Goal: Browse casually: Explore the website without a specific task or goal

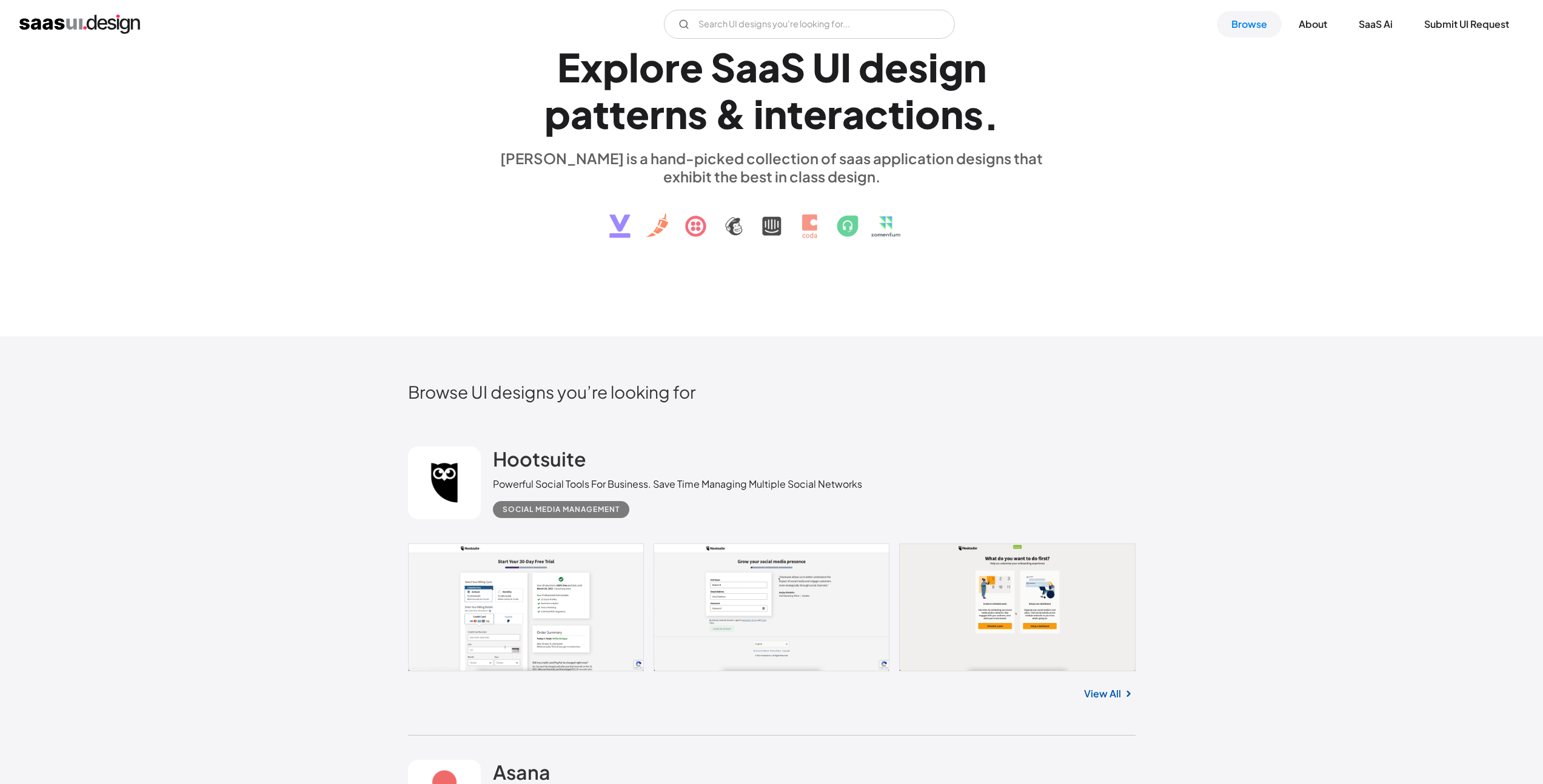
scroll to position [408, 0]
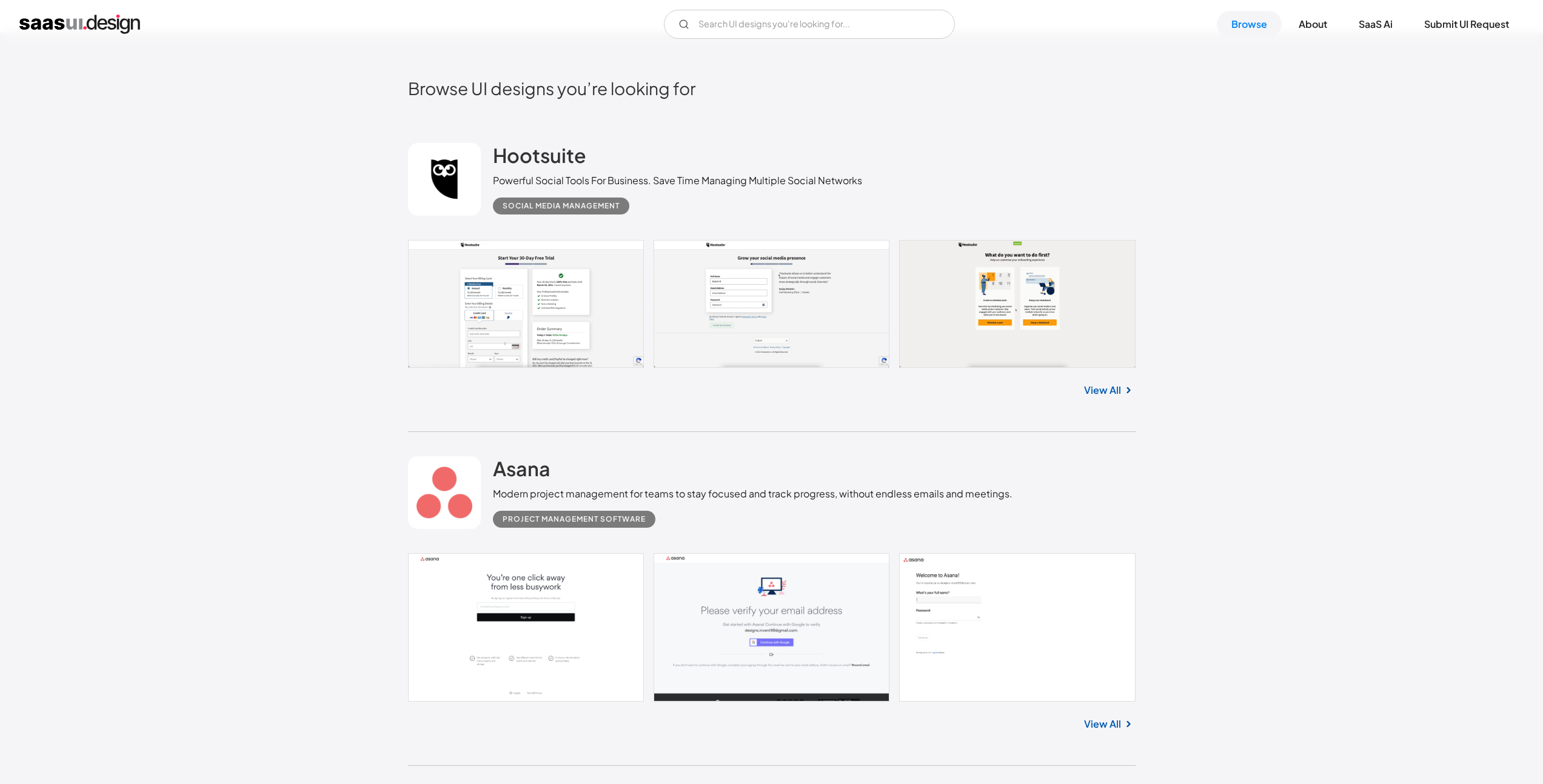
click at [500, 300] on link at bounding box center [772, 304] width 727 height 128
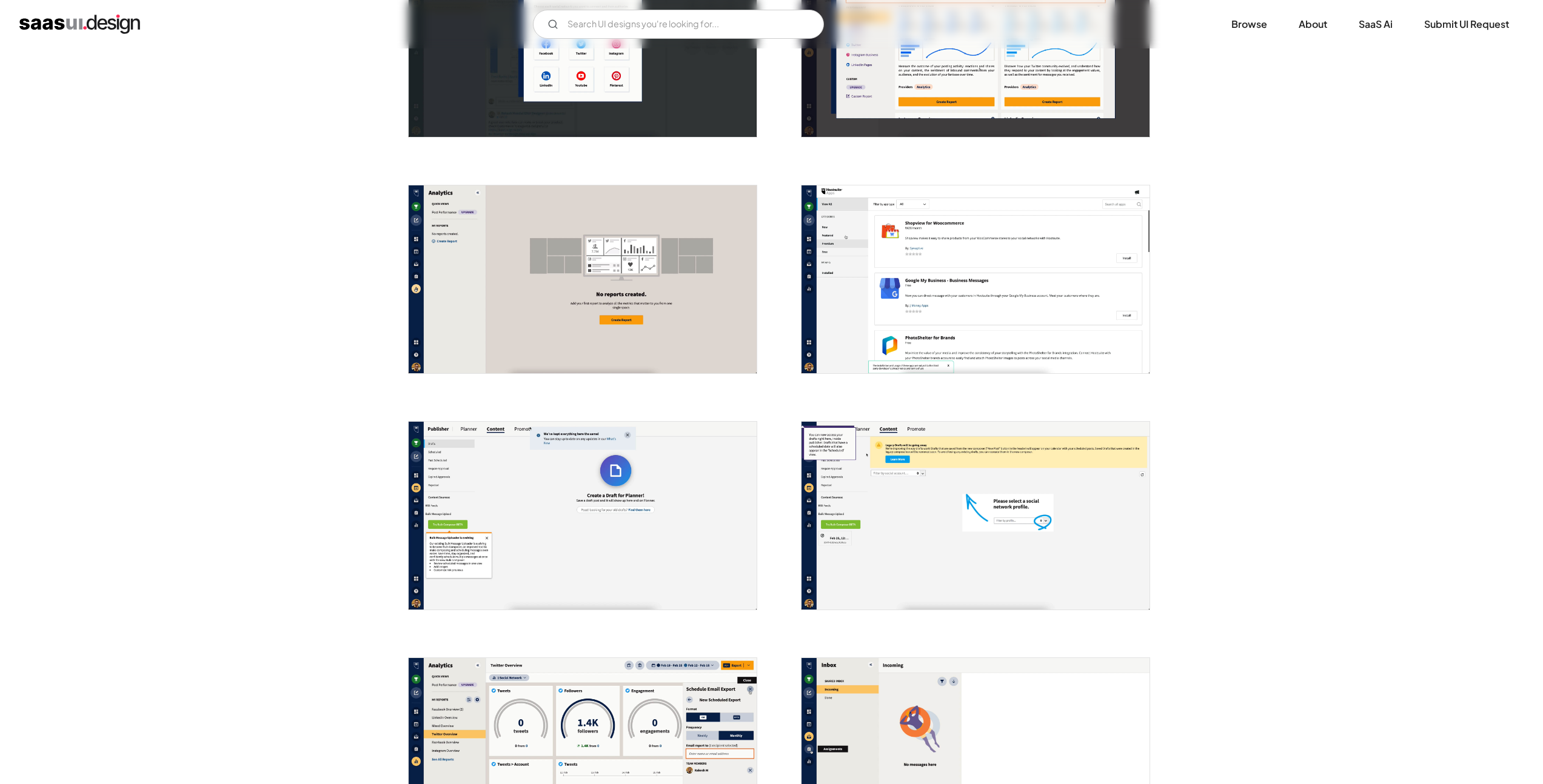
scroll to position [1138, 0]
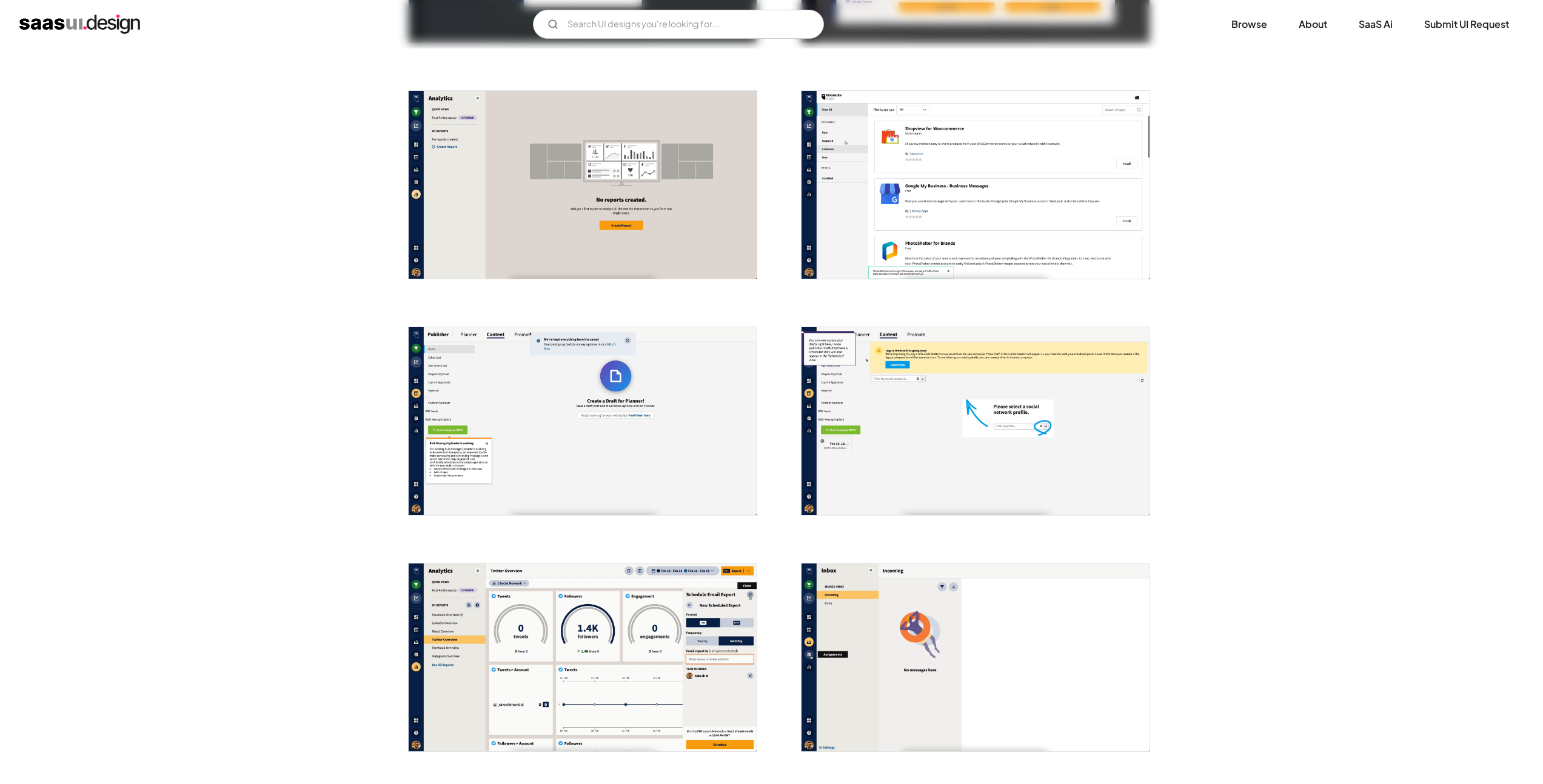
click at [482, 159] on img "open lightbox" at bounding box center [582, 185] width 348 height 188
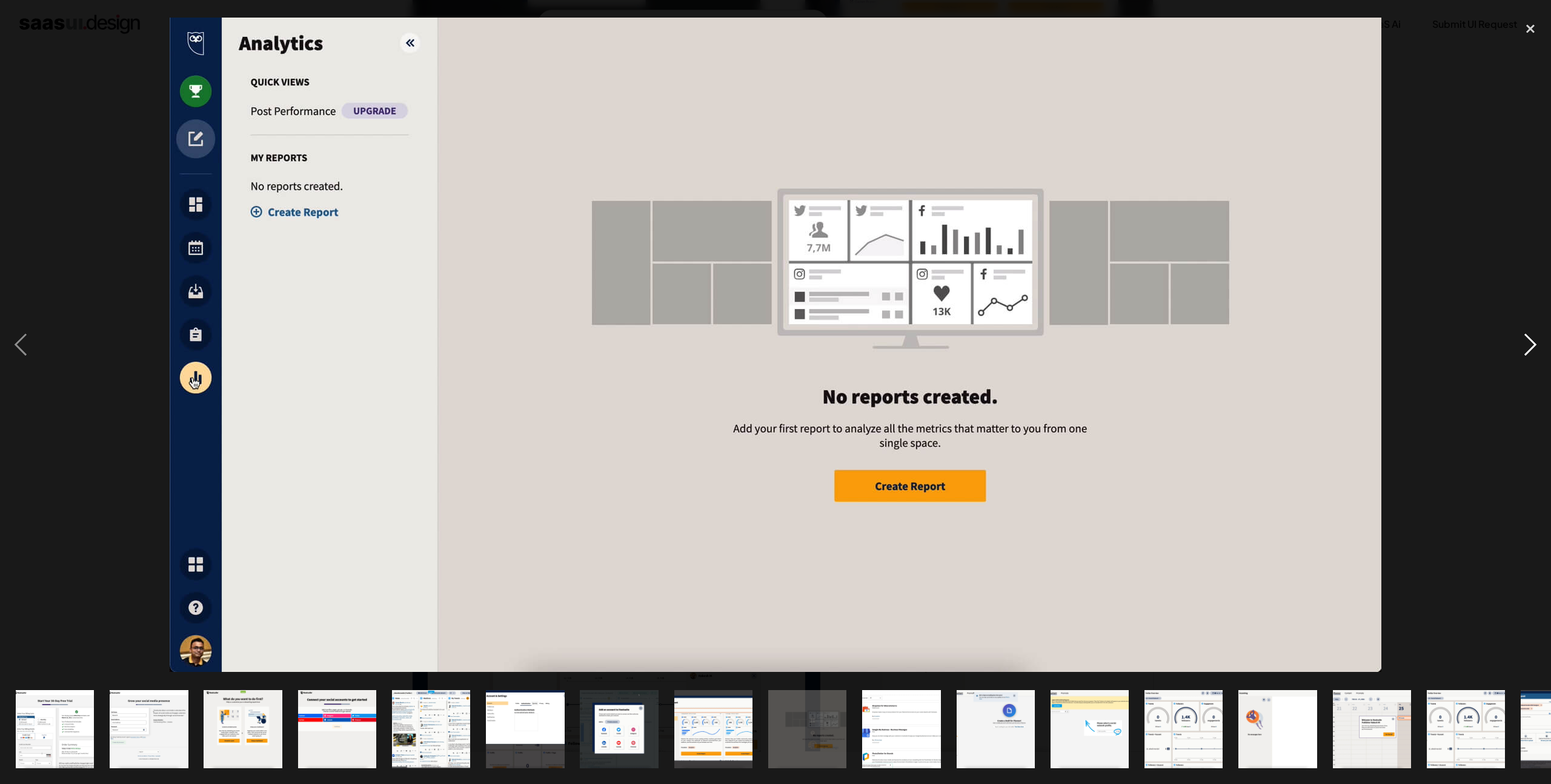
click at [1525, 341] on div "next image" at bounding box center [1530, 345] width 41 height 658
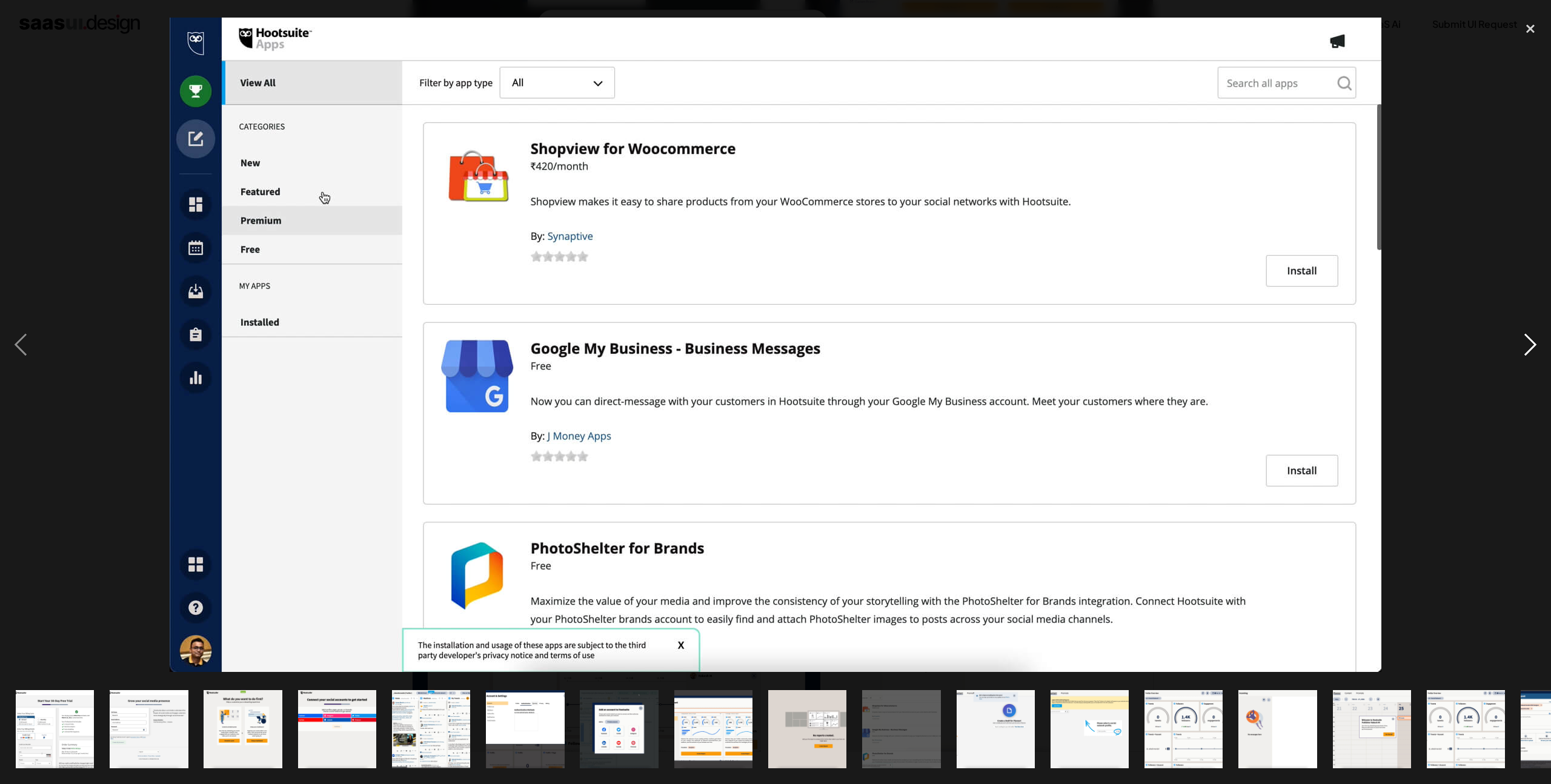
click at [1525, 342] on div "next image" at bounding box center [1530, 345] width 41 height 658
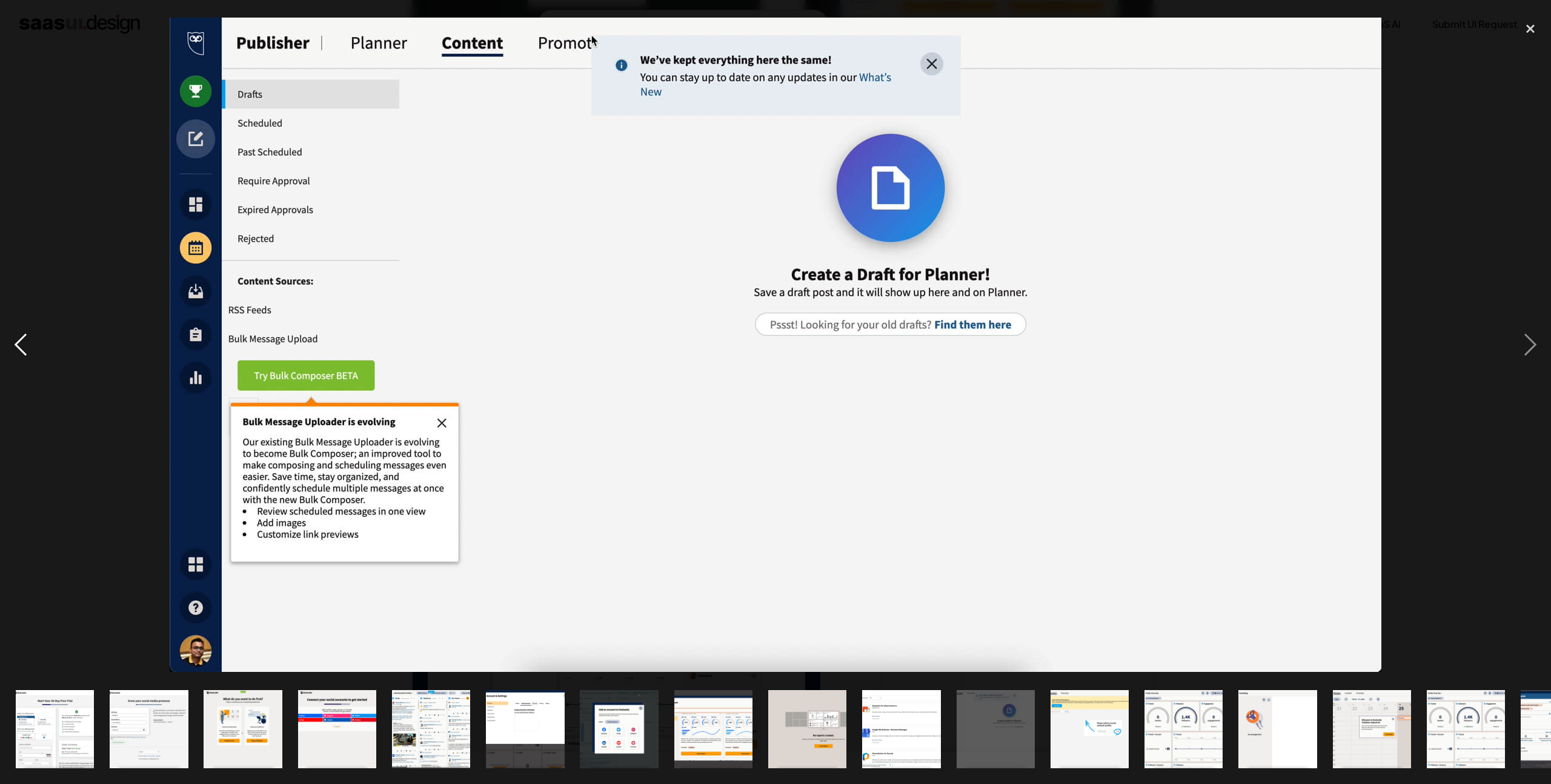
click at [33, 335] on div "previous image" at bounding box center [20, 345] width 41 height 658
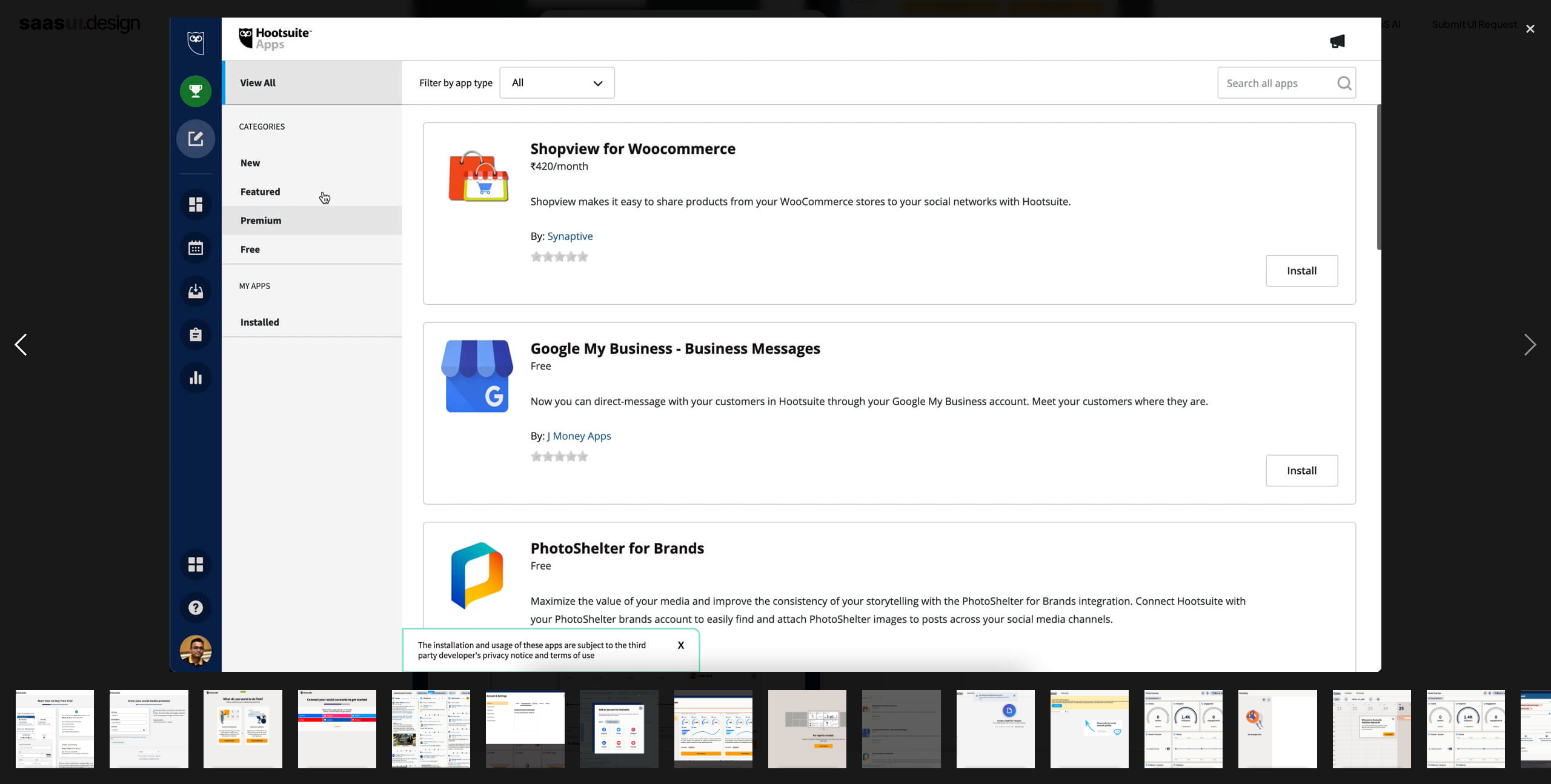
click at [33, 335] on div "previous image" at bounding box center [20, 345] width 41 height 658
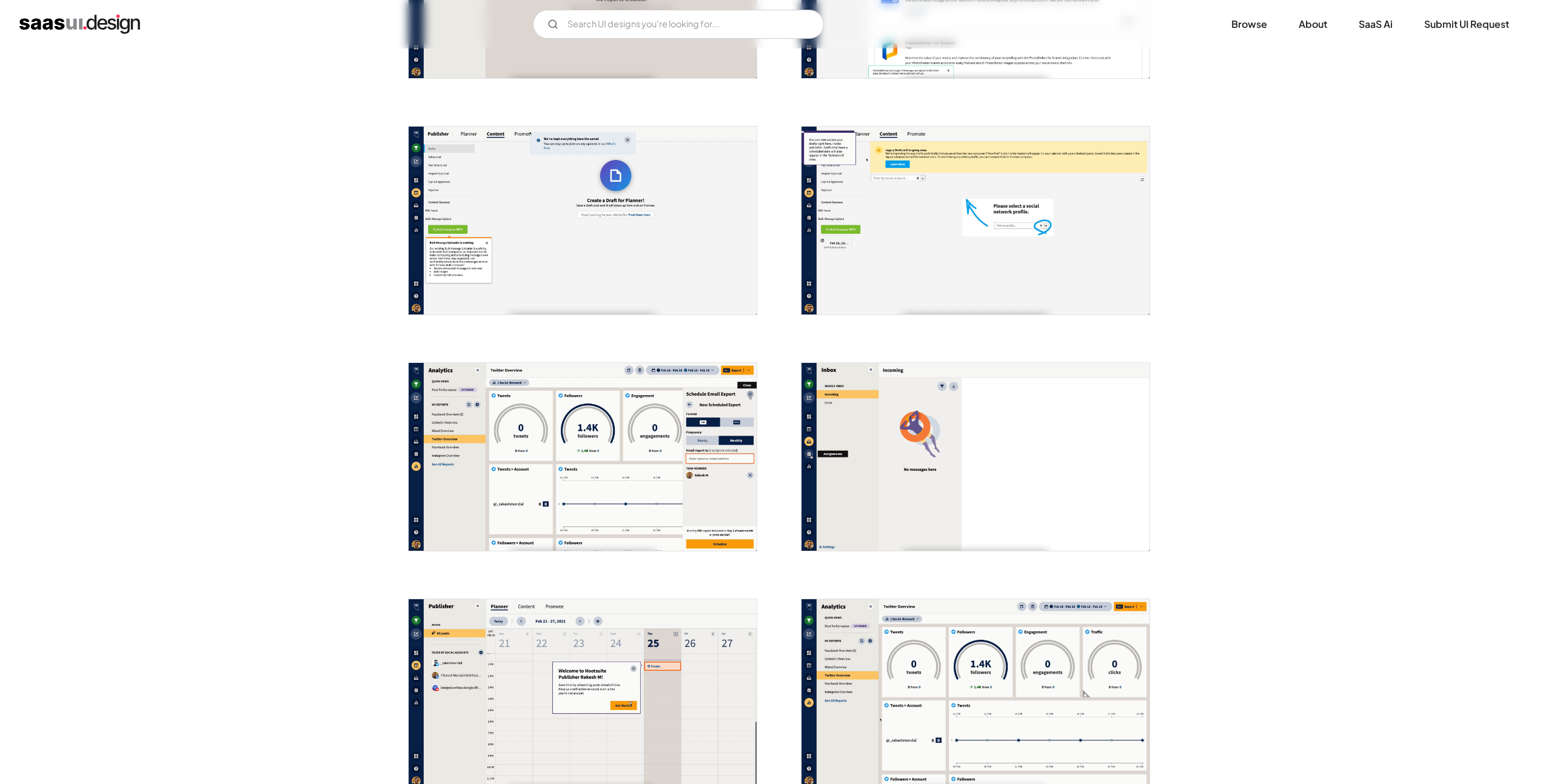
scroll to position [1536, 0]
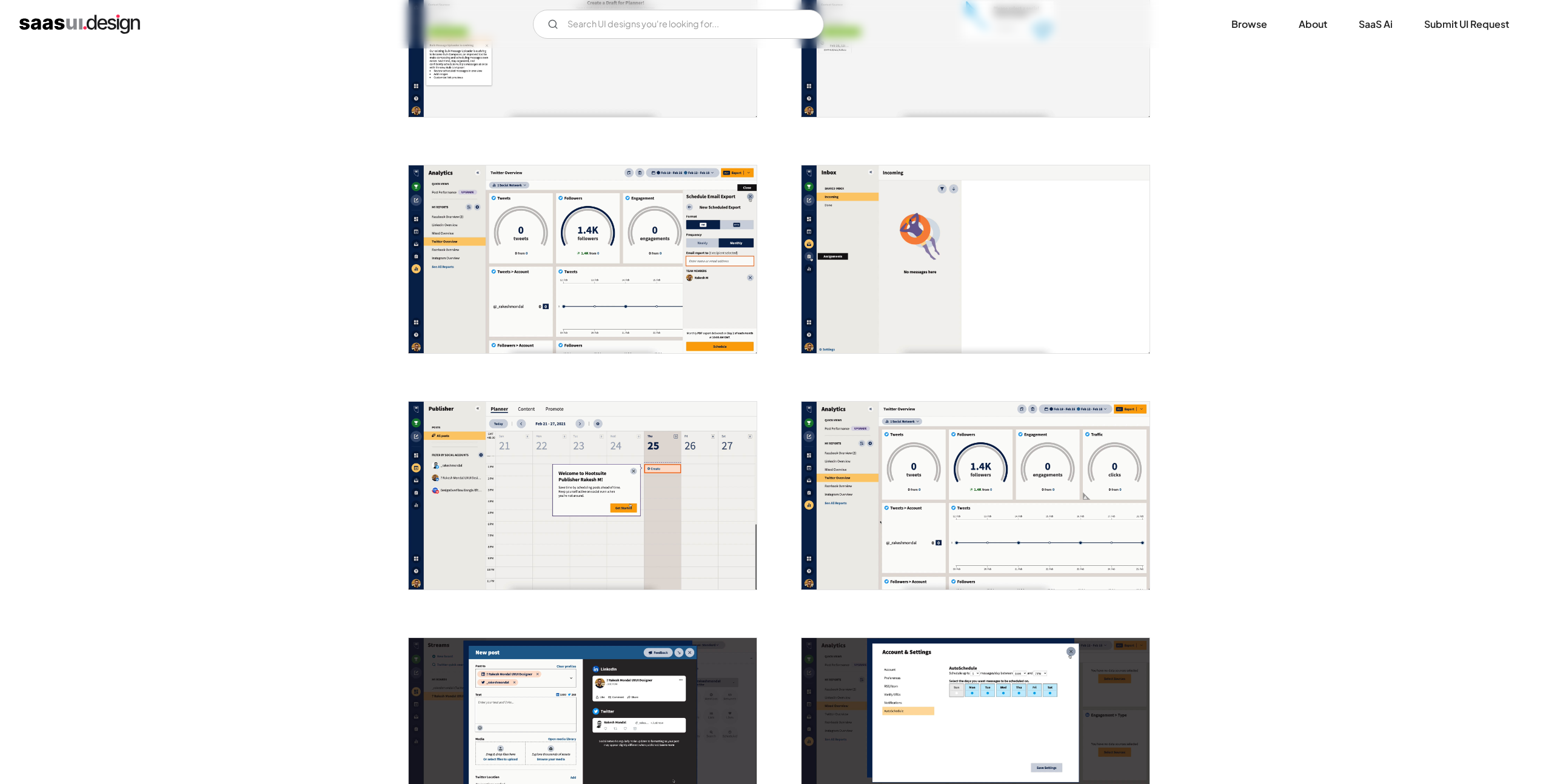
click at [489, 282] on img "open lightbox" at bounding box center [582, 259] width 348 height 188
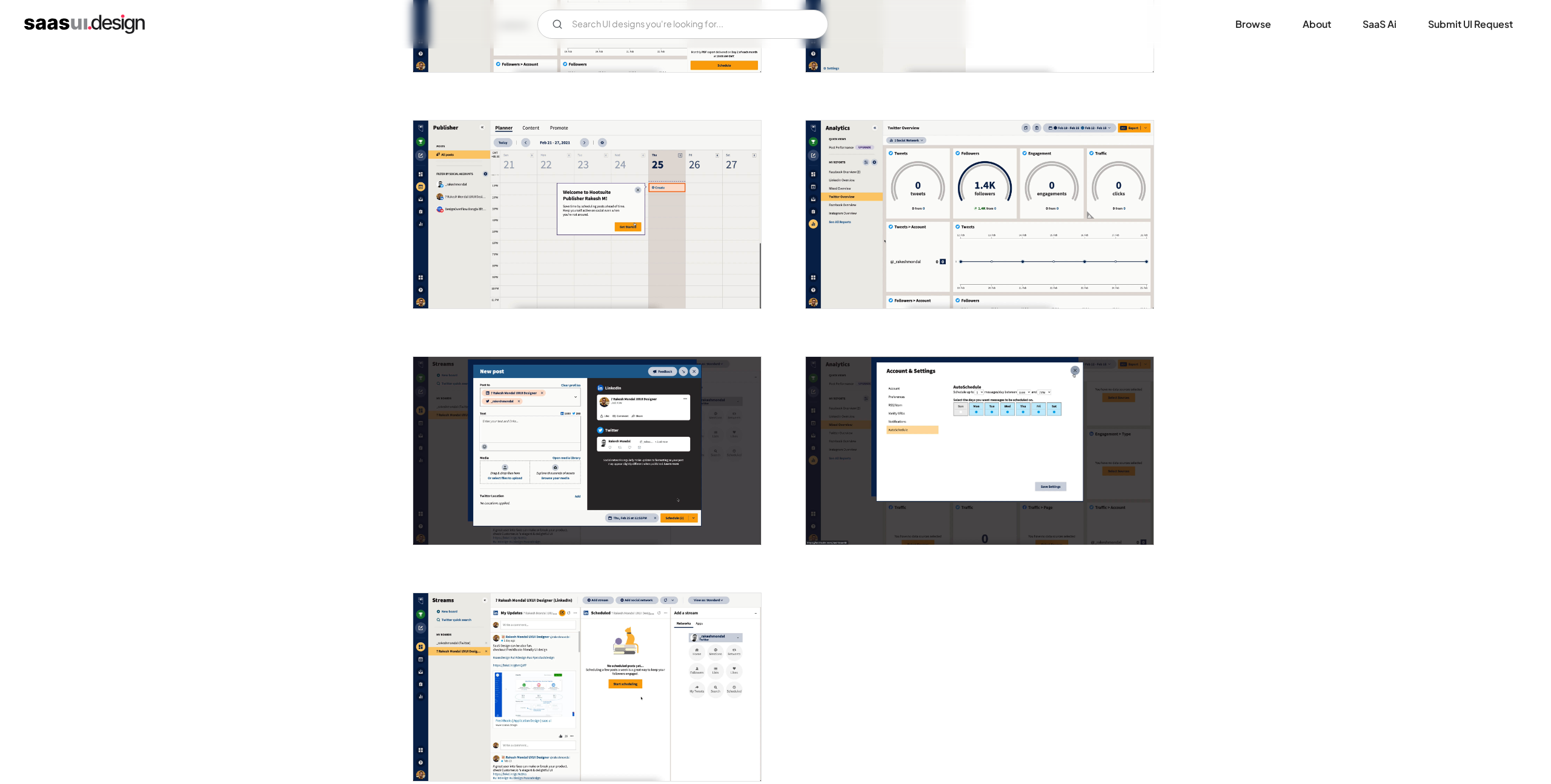
scroll to position [2173, 0]
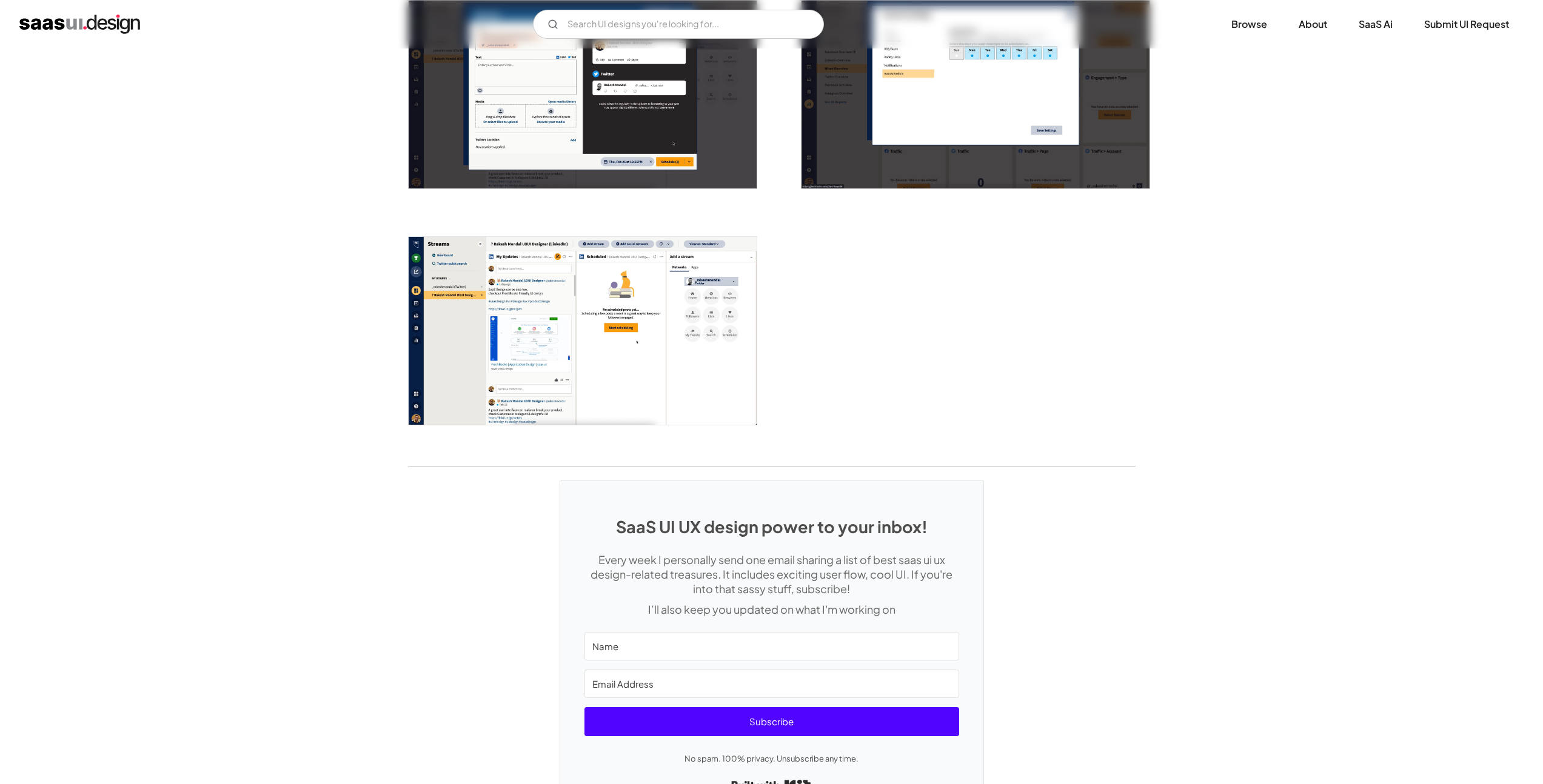
click at [537, 313] on img "open lightbox" at bounding box center [582, 330] width 348 height 188
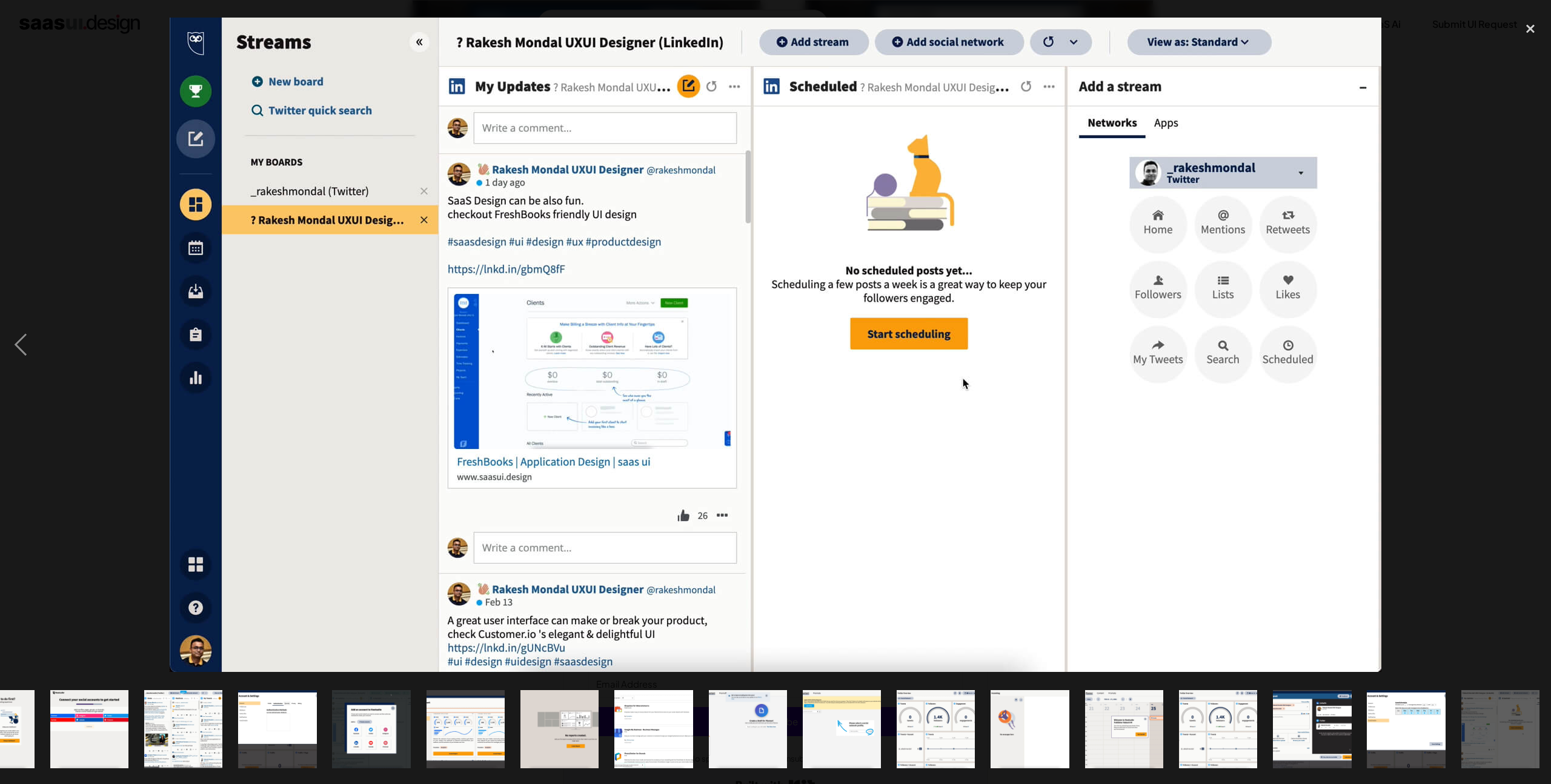
scroll to position [0, 252]
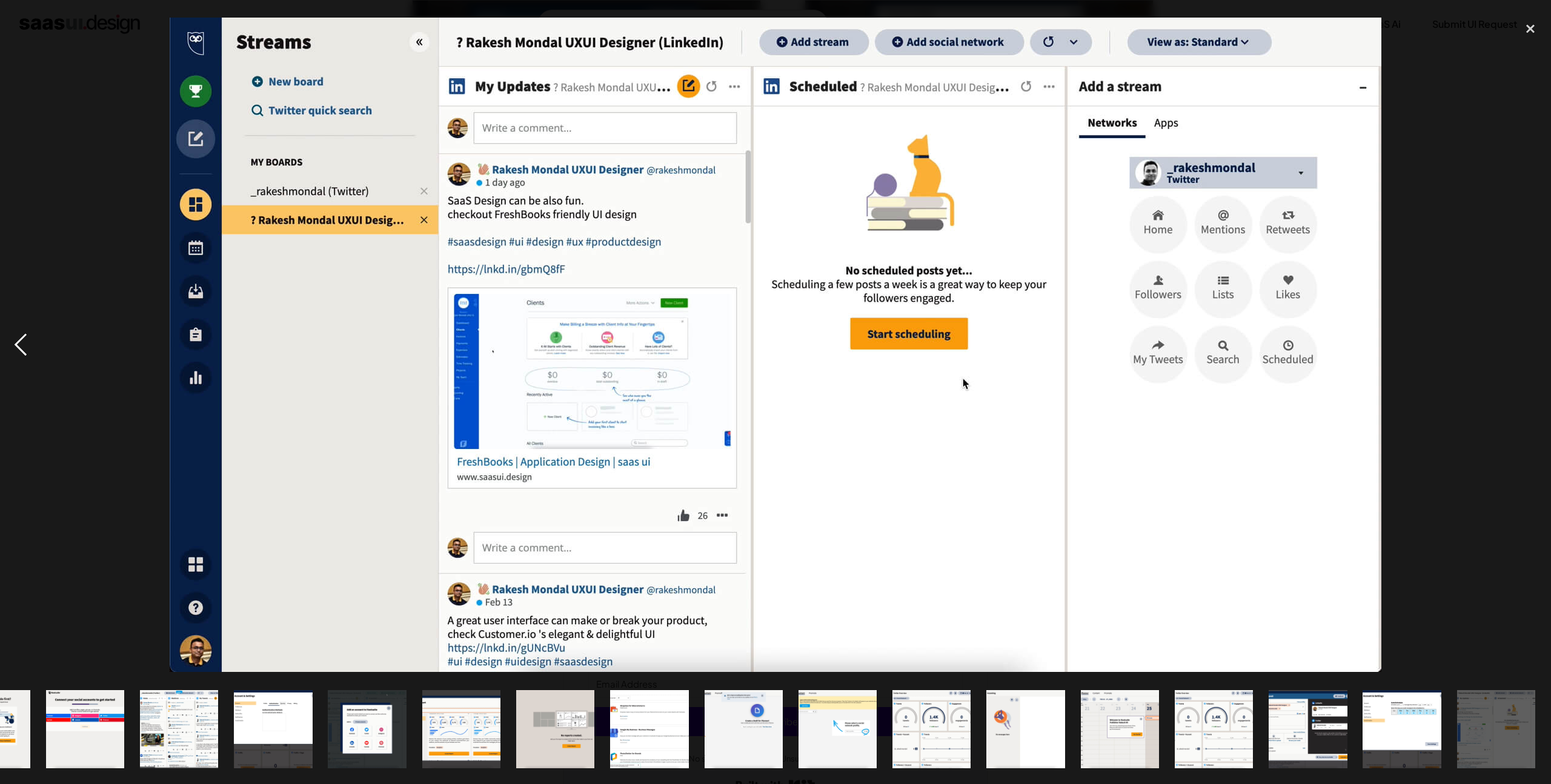
click at [22, 354] on div "previous image" at bounding box center [20, 345] width 41 height 658
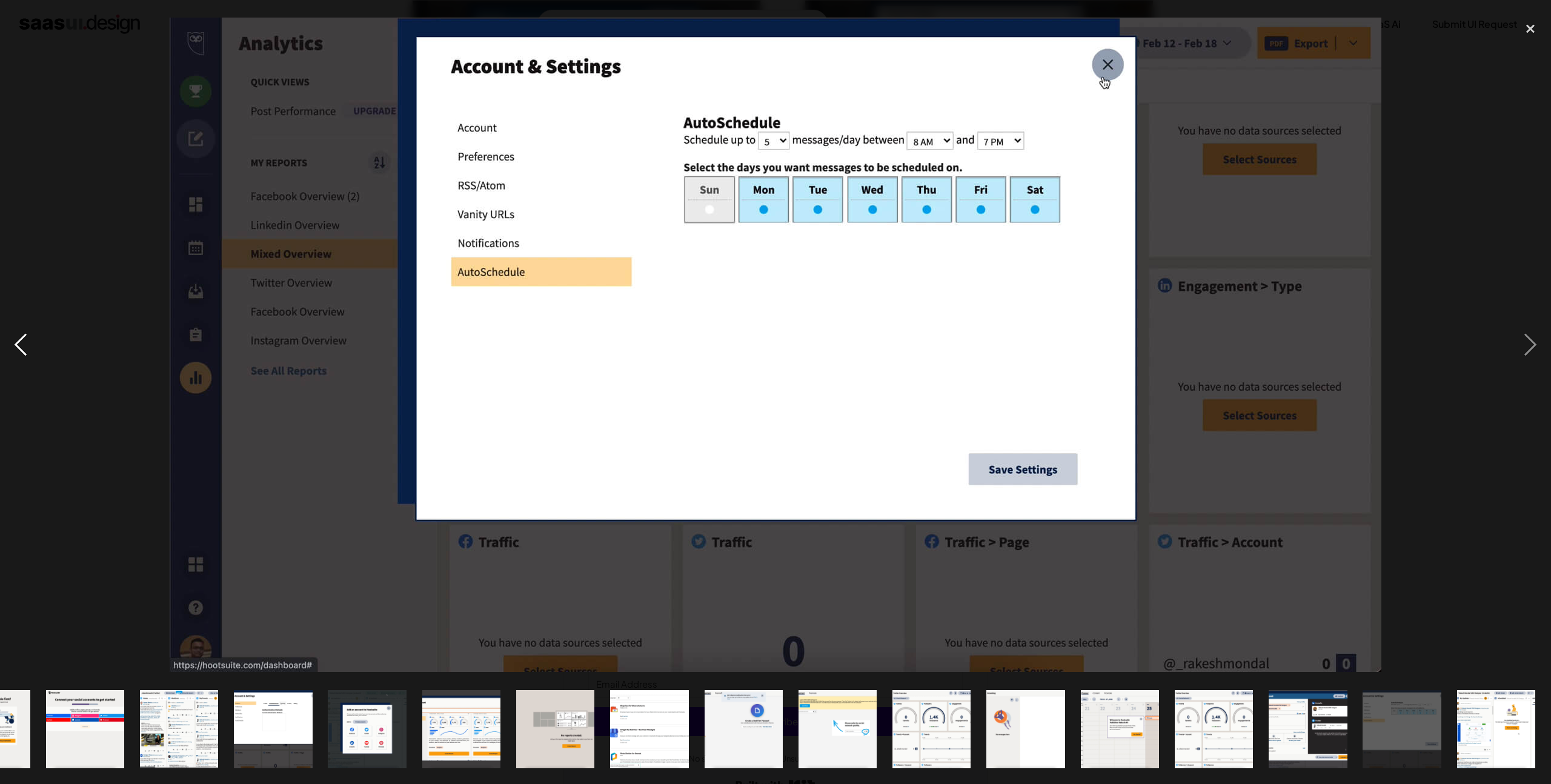
click at [22, 354] on div "previous image" at bounding box center [20, 345] width 41 height 658
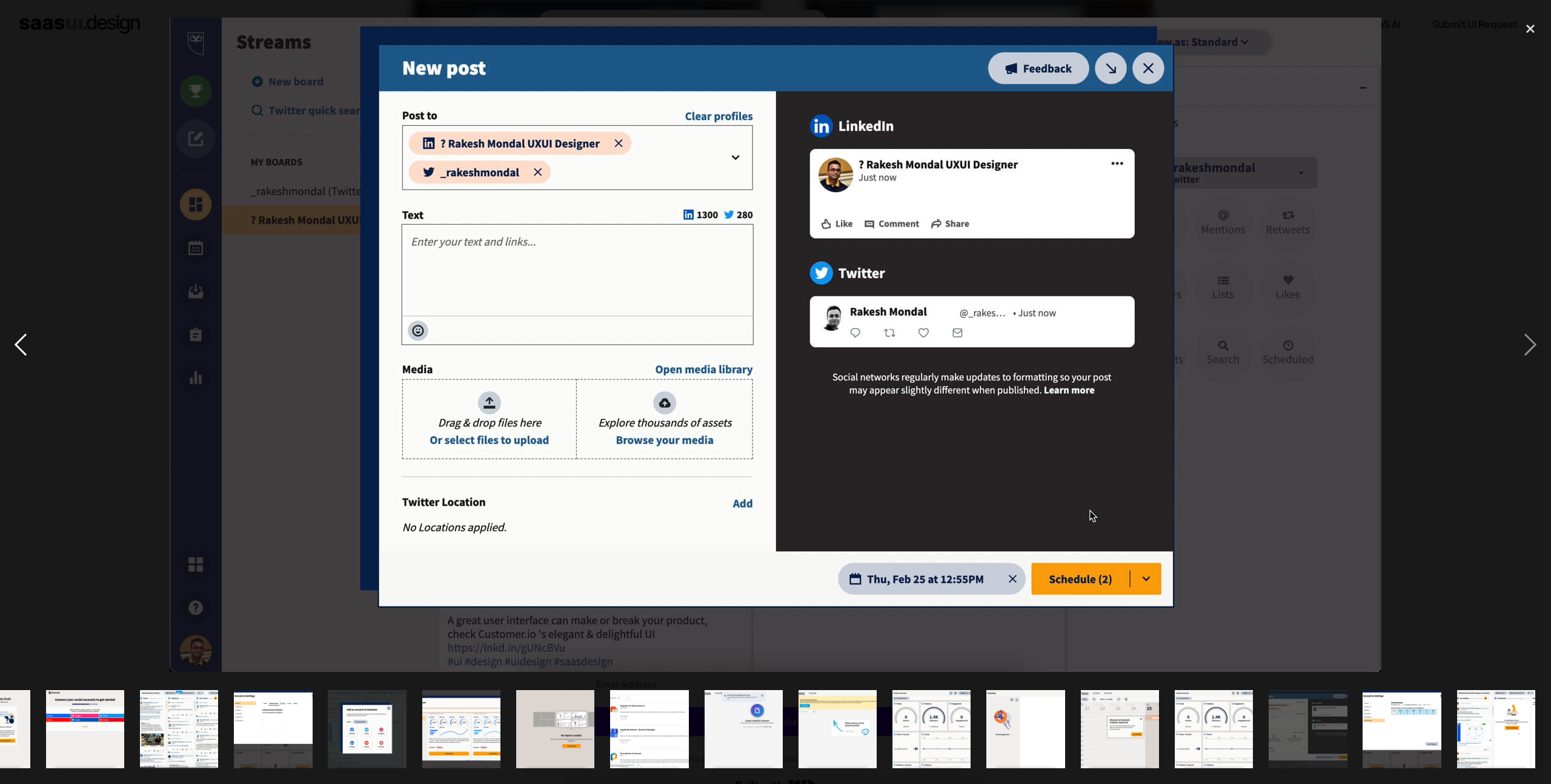
click at [22, 354] on div "previous image" at bounding box center [20, 345] width 41 height 658
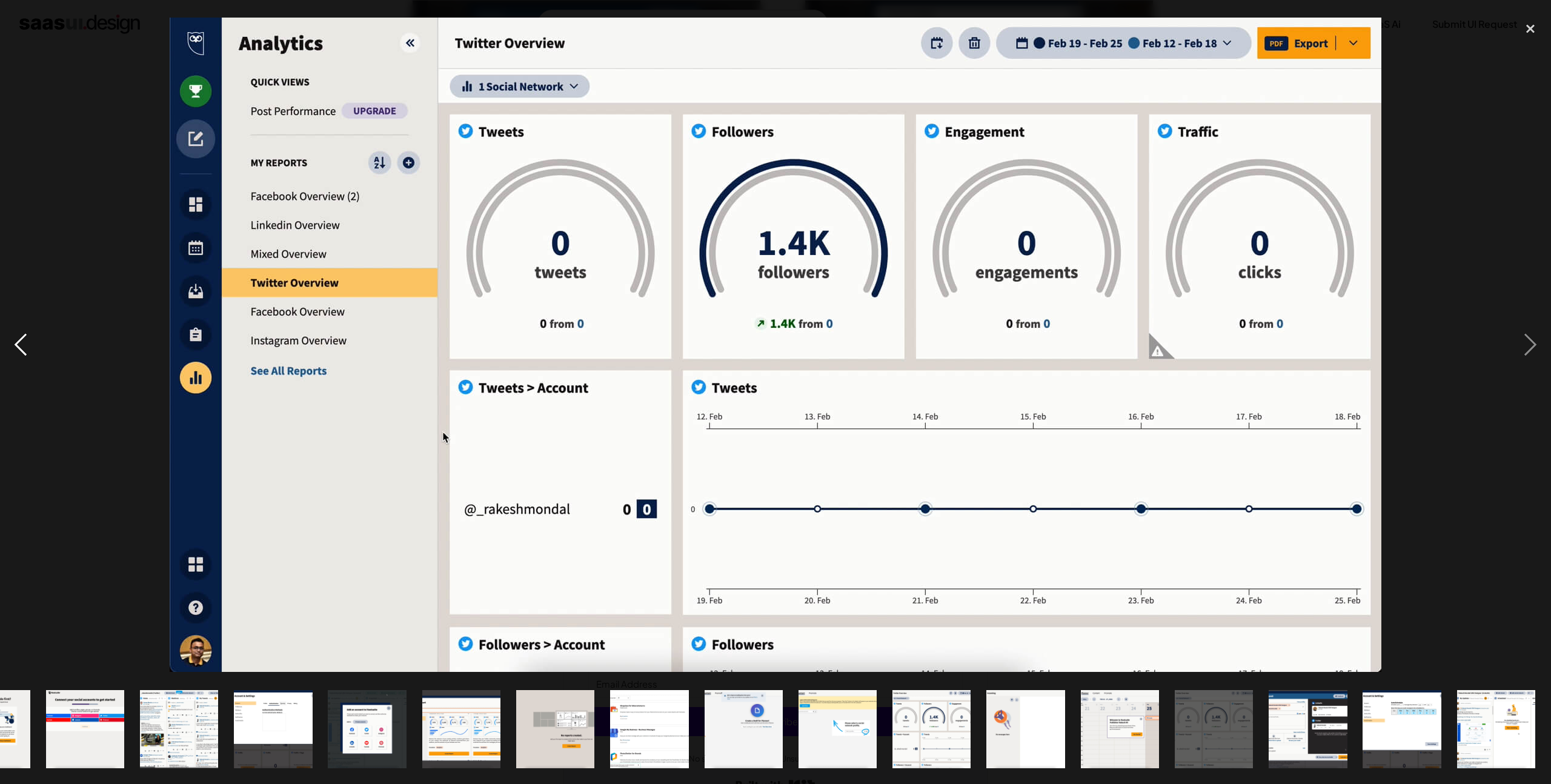
click at [23, 354] on div "previous image" at bounding box center [20, 345] width 41 height 658
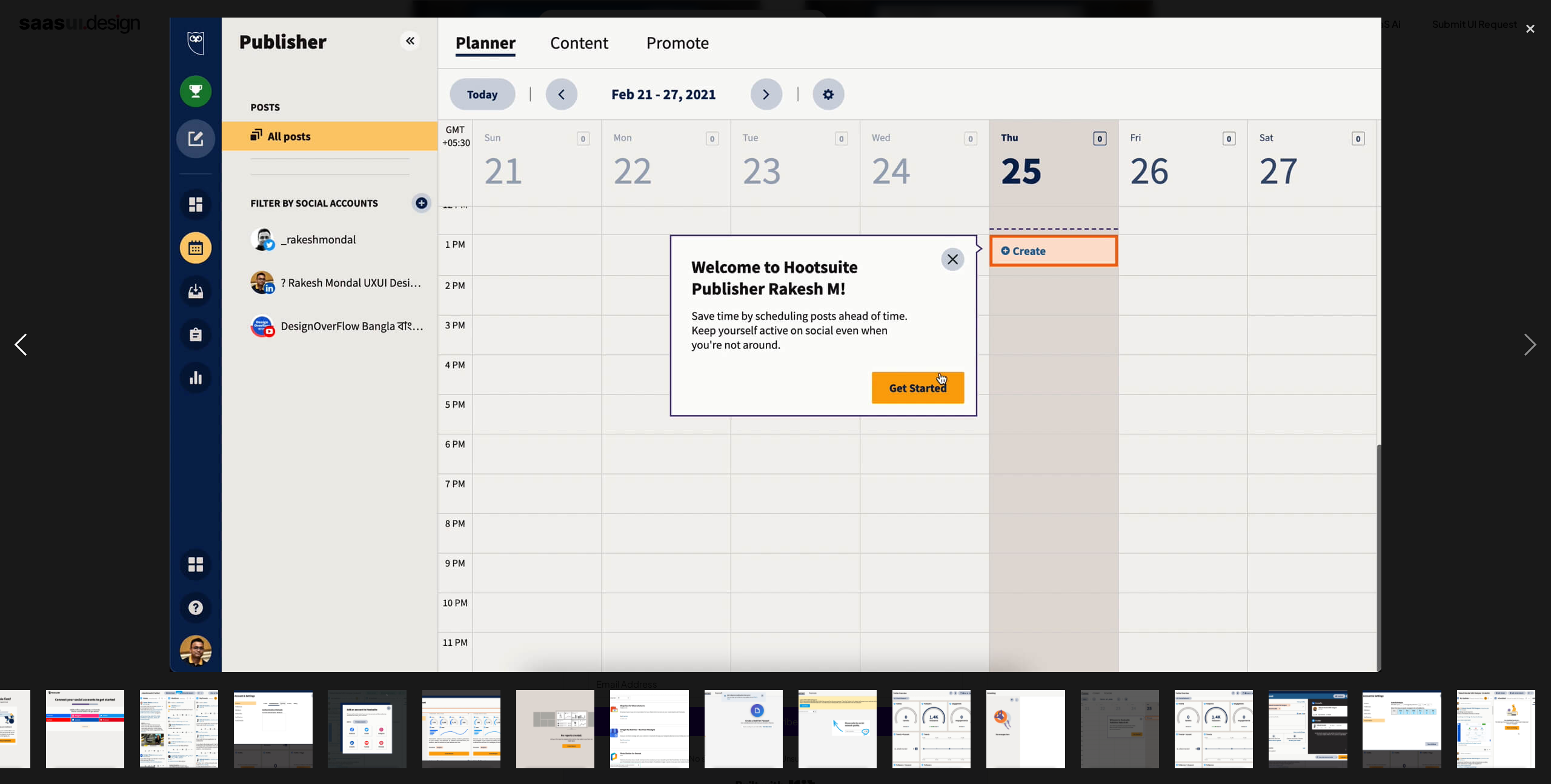
click at [23, 355] on div "previous image" at bounding box center [20, 345] width 41 height 658
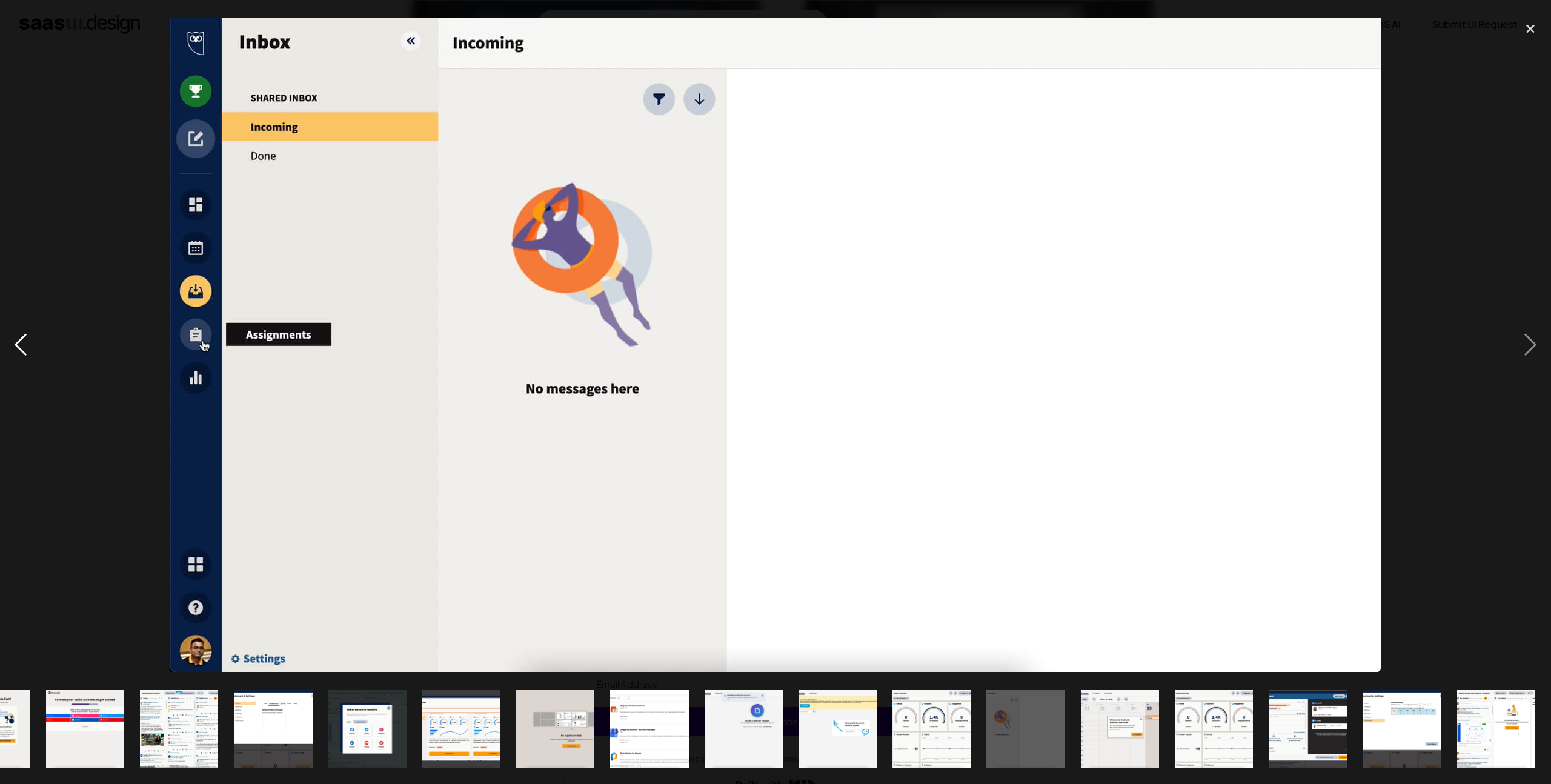
click at [24, 355] on div "previous image" at bounding box center [20, 345] width 41 height 658
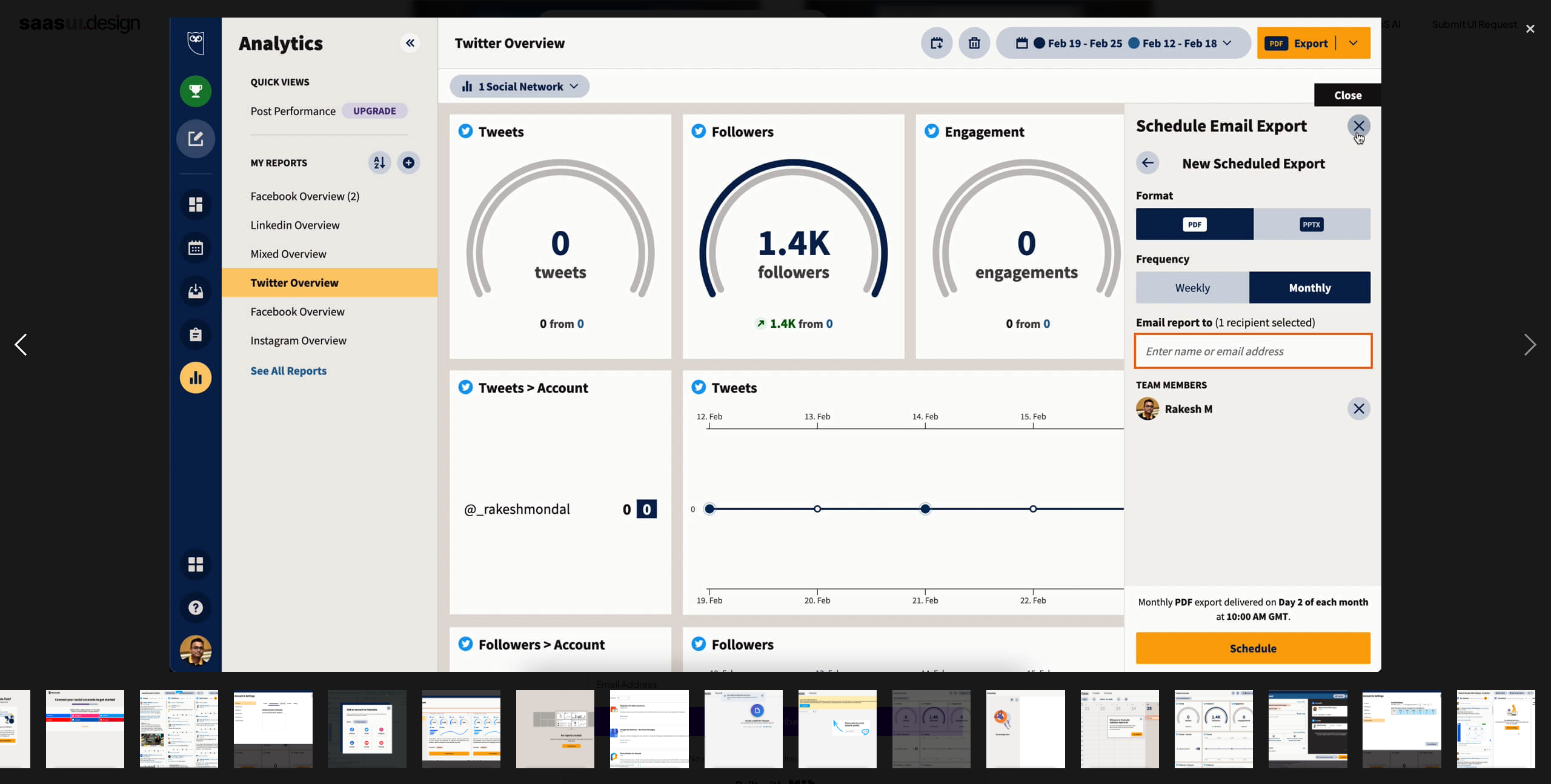
click at [25, 355] on div "previous image" at bounding box center [20, 345] width 41 height 658
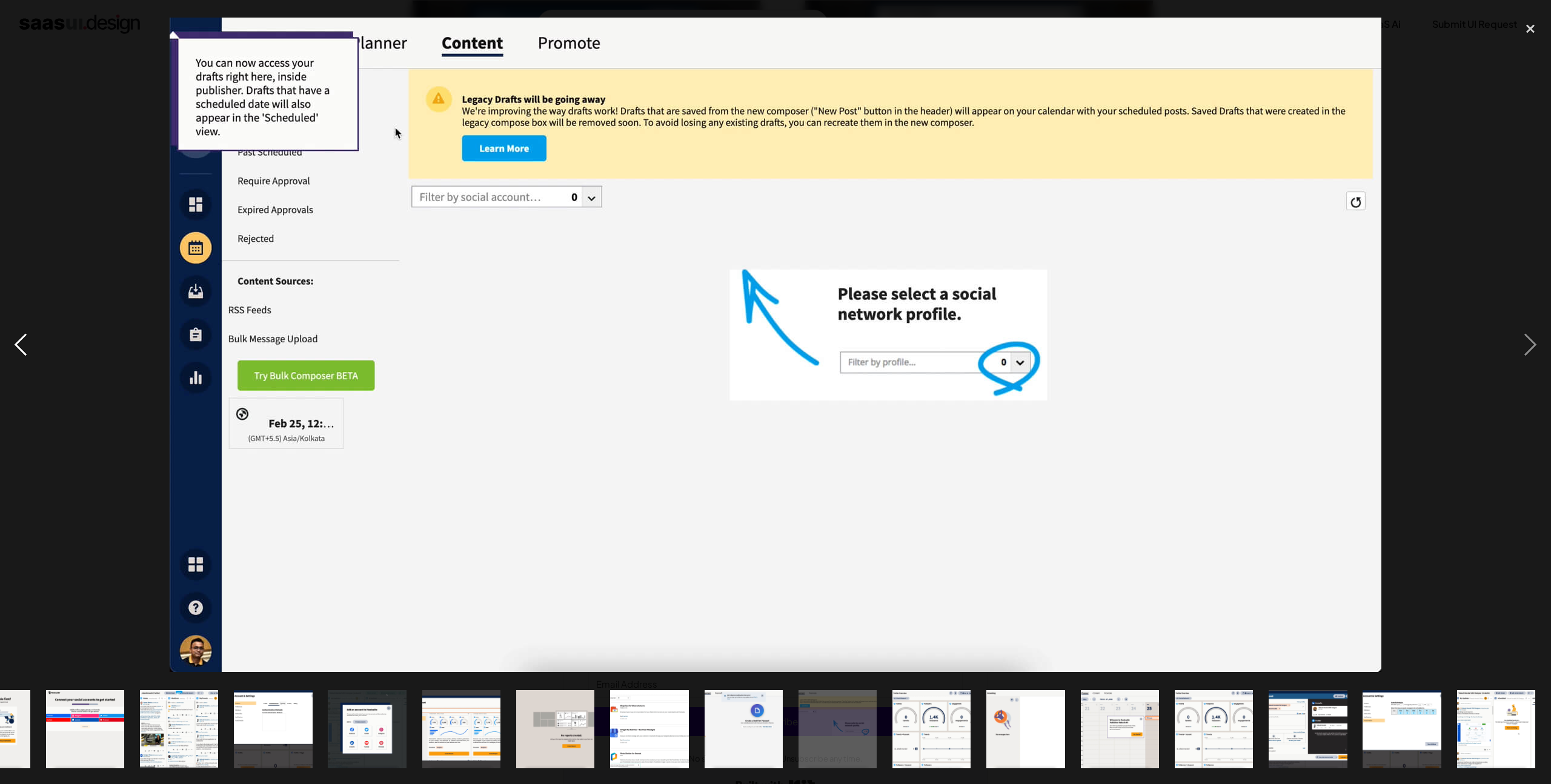
click at [25, 355] on div "previous image" at bounding box center [20, 345] width 41 height 658
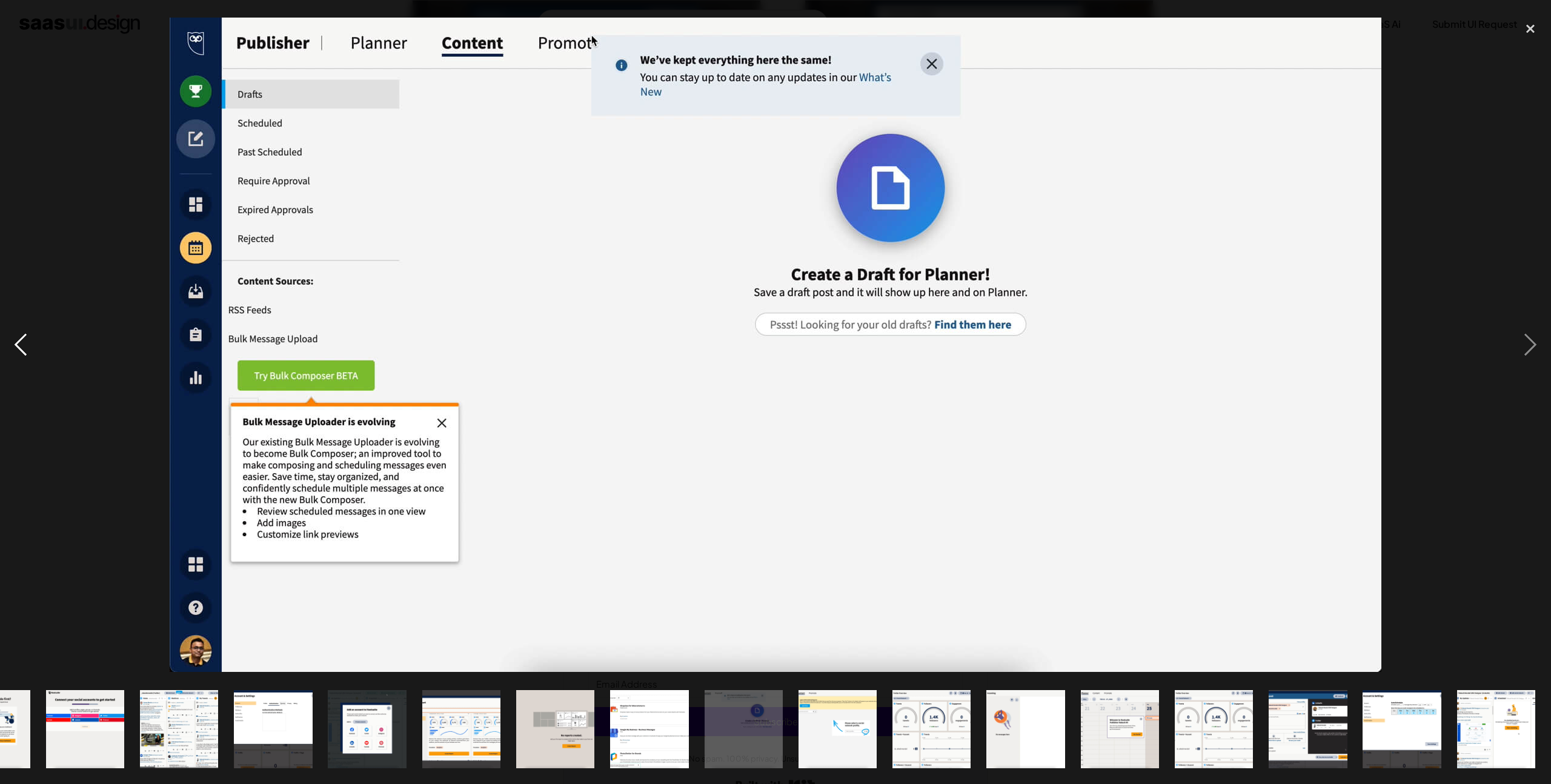
click at [25, 355] on div "previous image" at bounding box center [20, 345] width 41 height 658
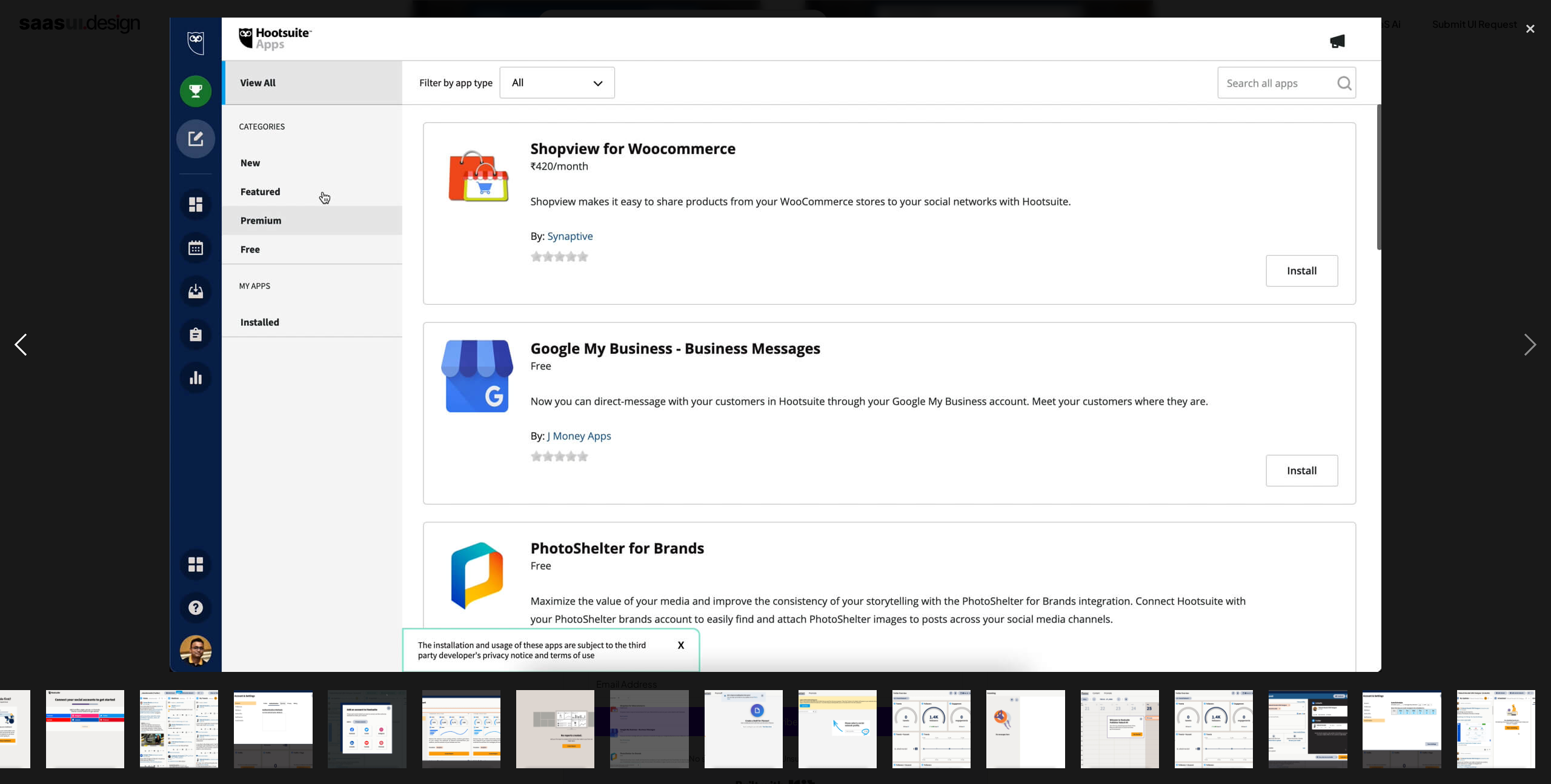
click at [25, 355] on div "previous image" at bounding box center [20, 345] width 41 height 658
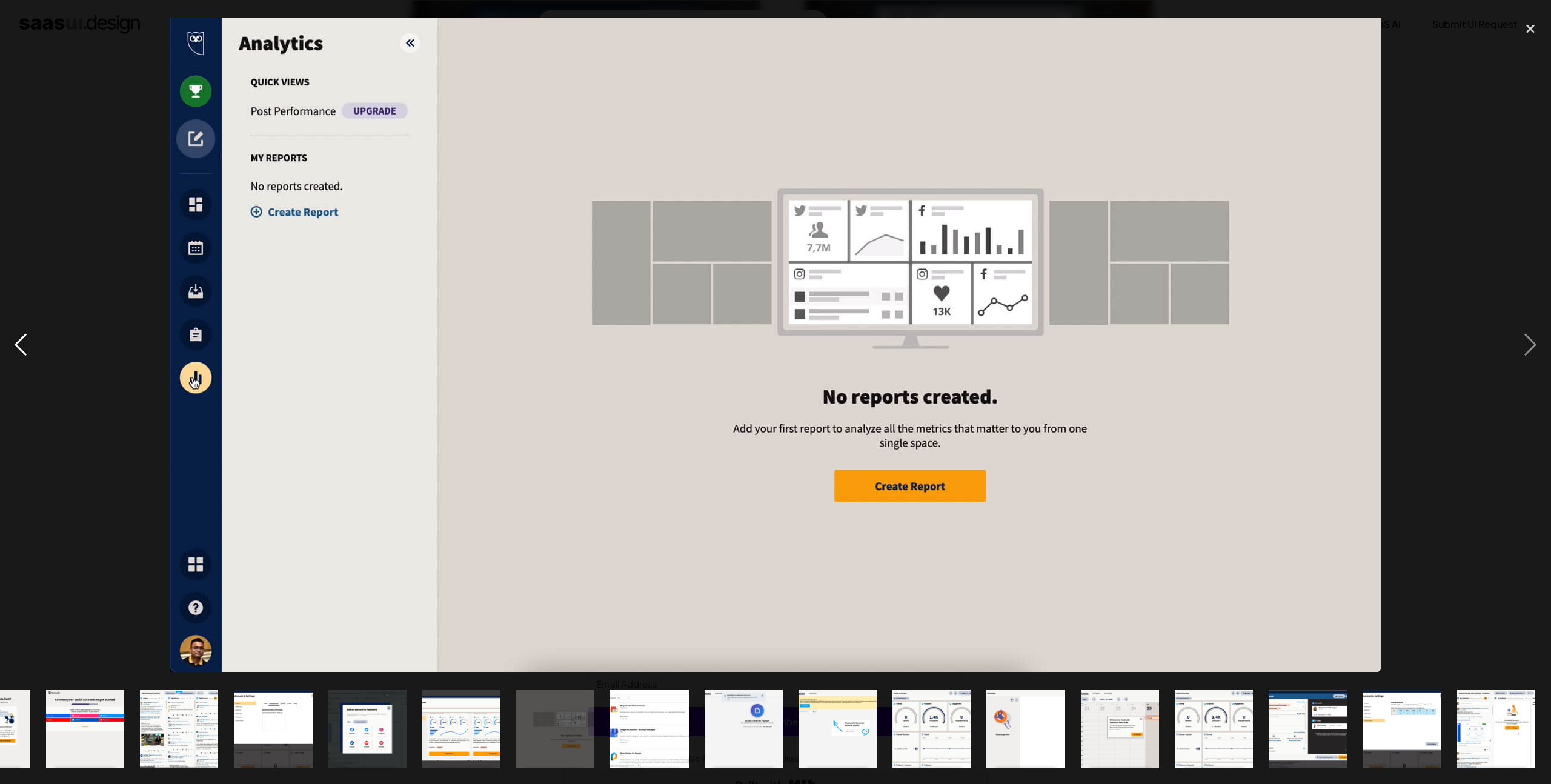
click at [25, 355] on div "previous image" at bounding box center [20, 345] width 41 height 658
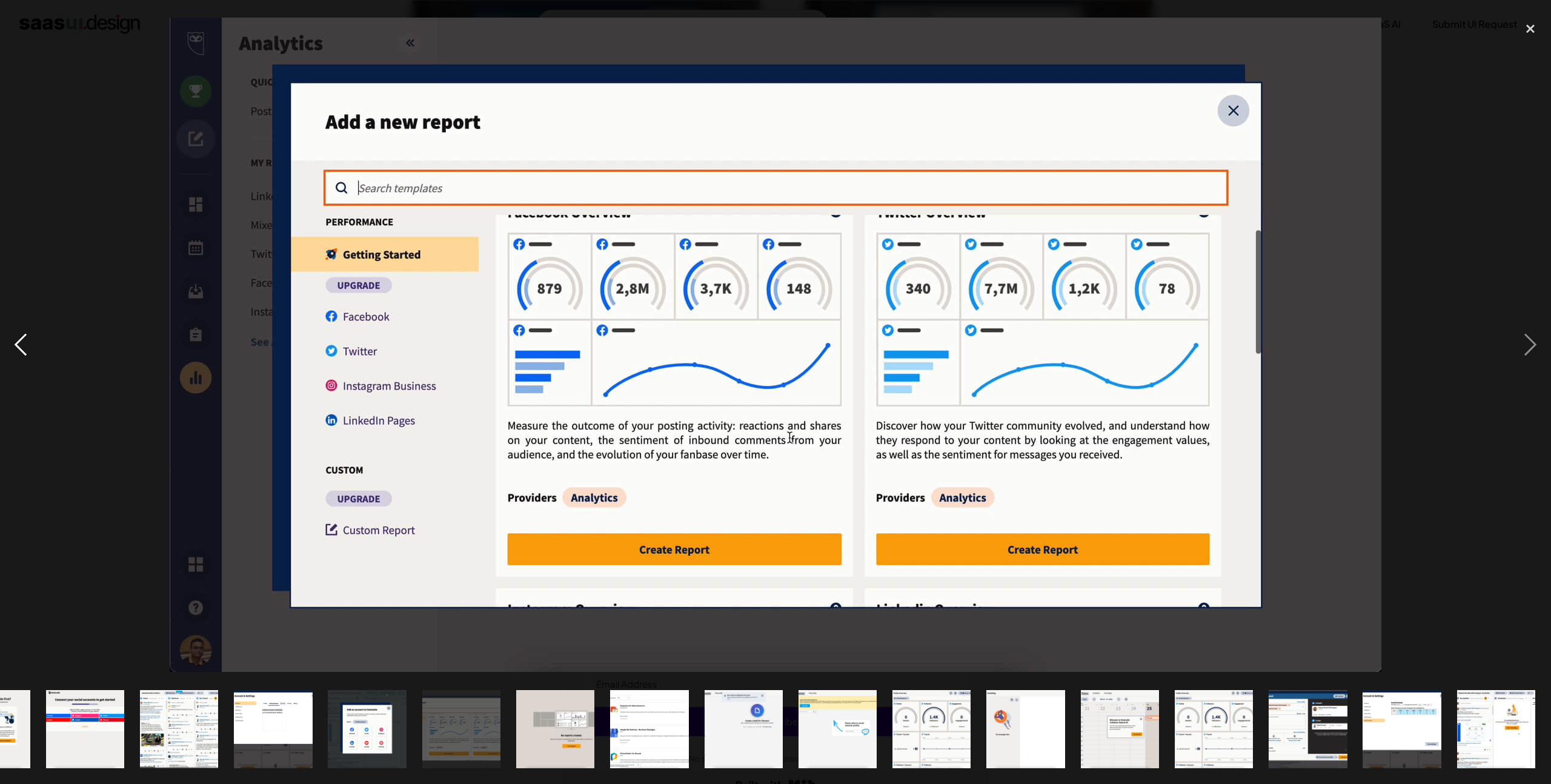
click at [25, 355] on div "previous image" at bounding box center [20, 345] width 41 height 658
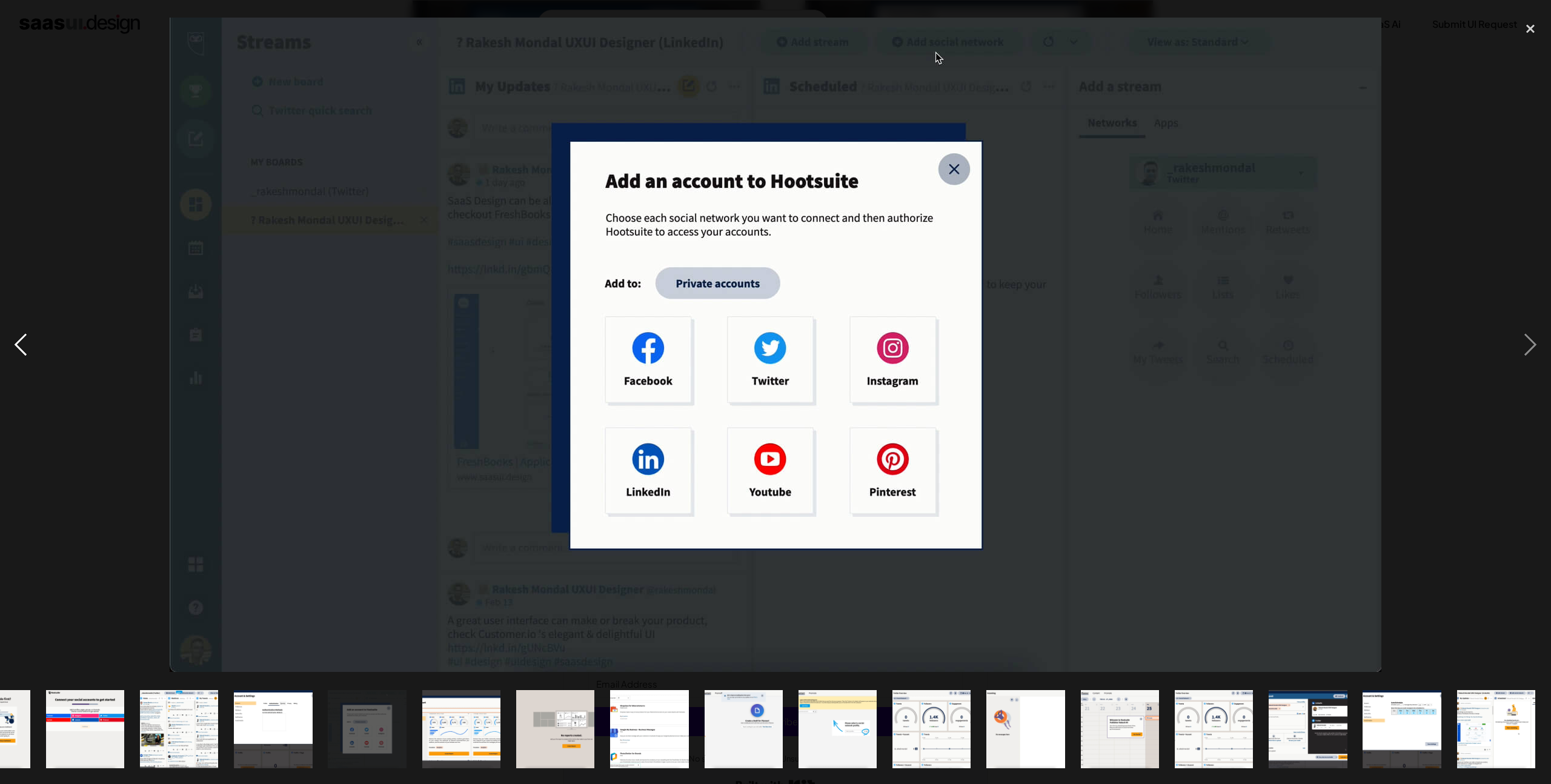
click at [25, 355] on div "previous image" at bounding box center [20, 345] width 41 height 658
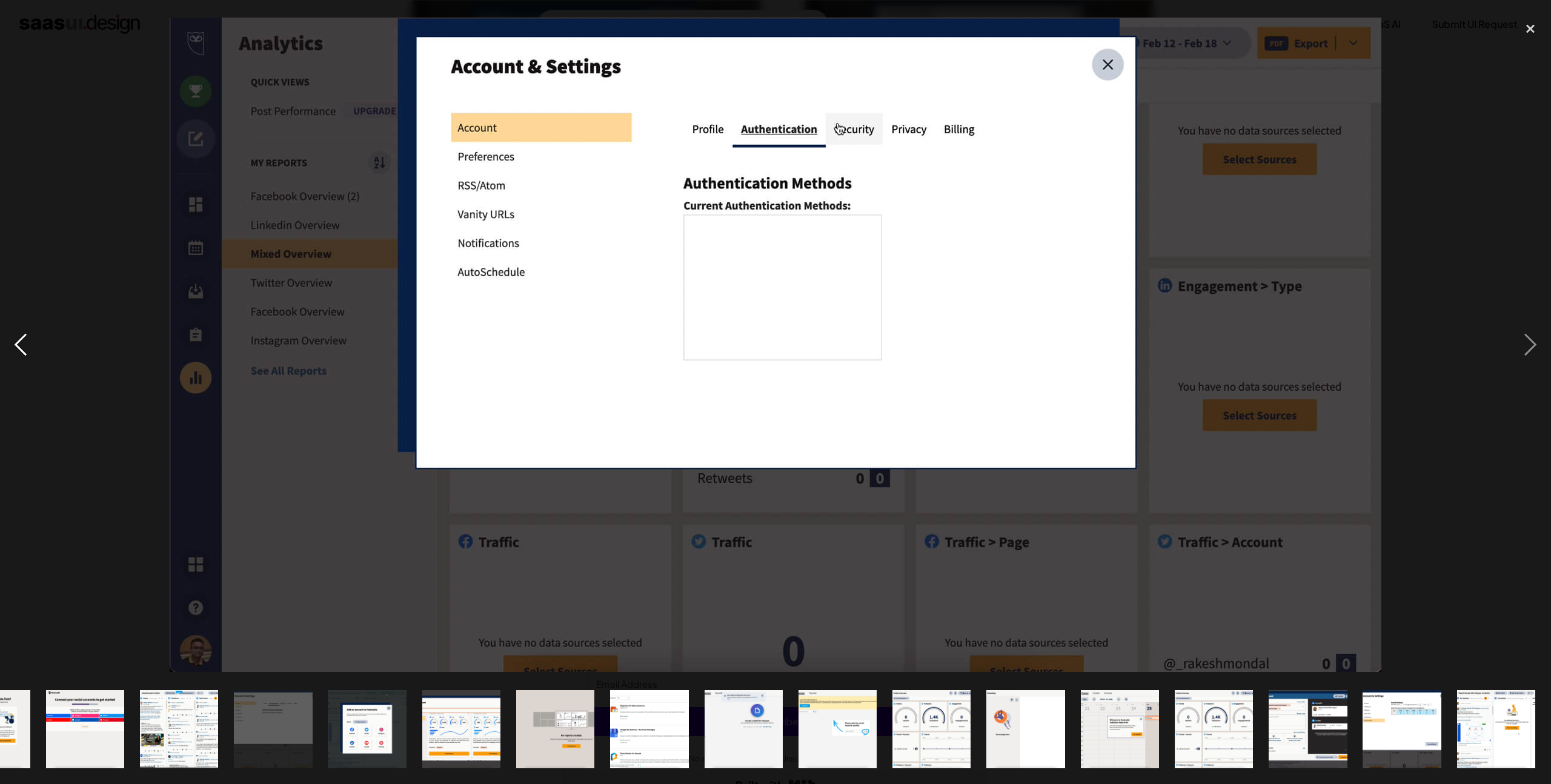
click at [25, 355] on div "previous image" at bounding box center [20, 345] width 41 height 658
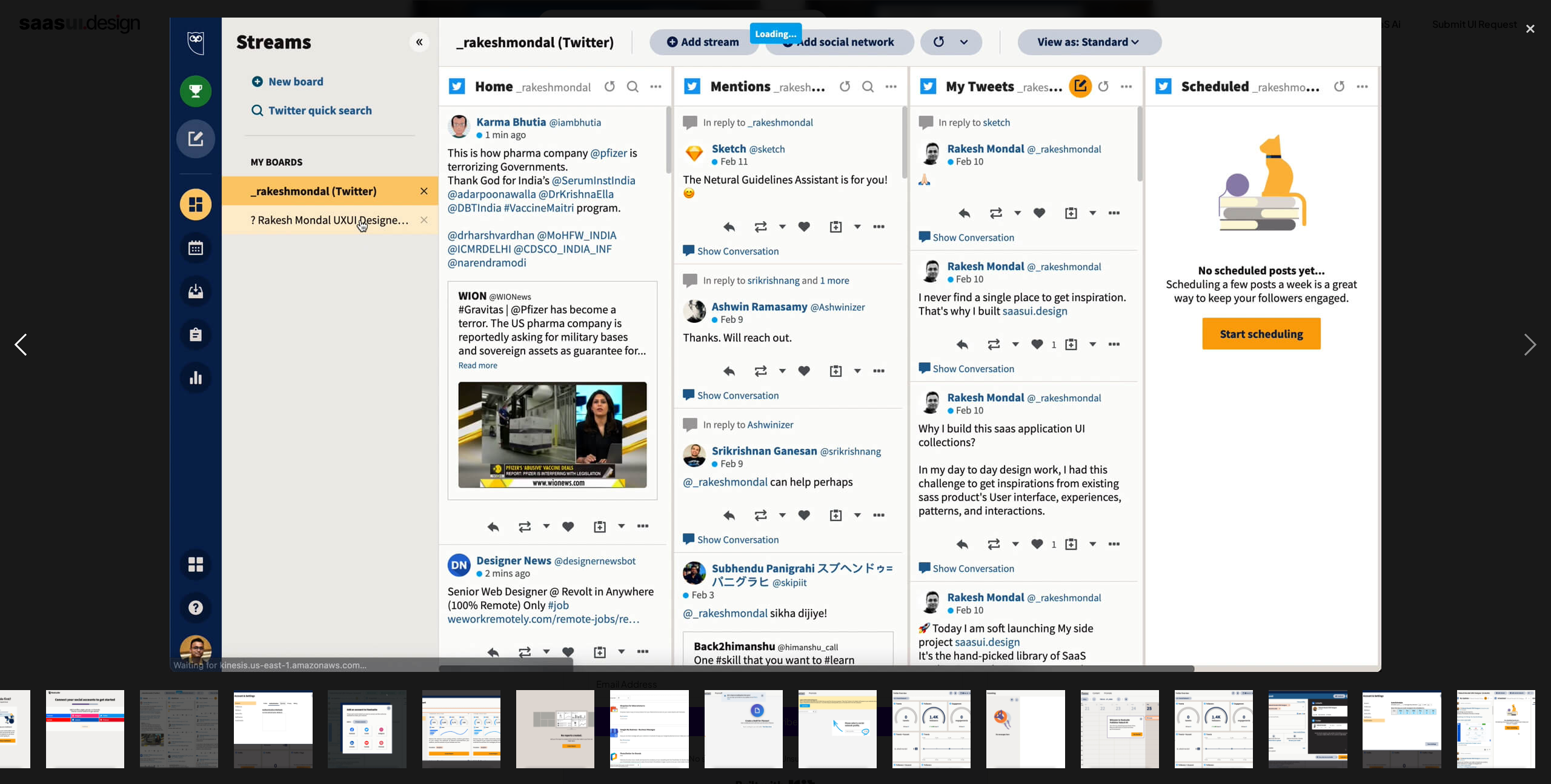
click at [25, 355] on div "previous image" at bounding box center [20, 345] width 41 height 658
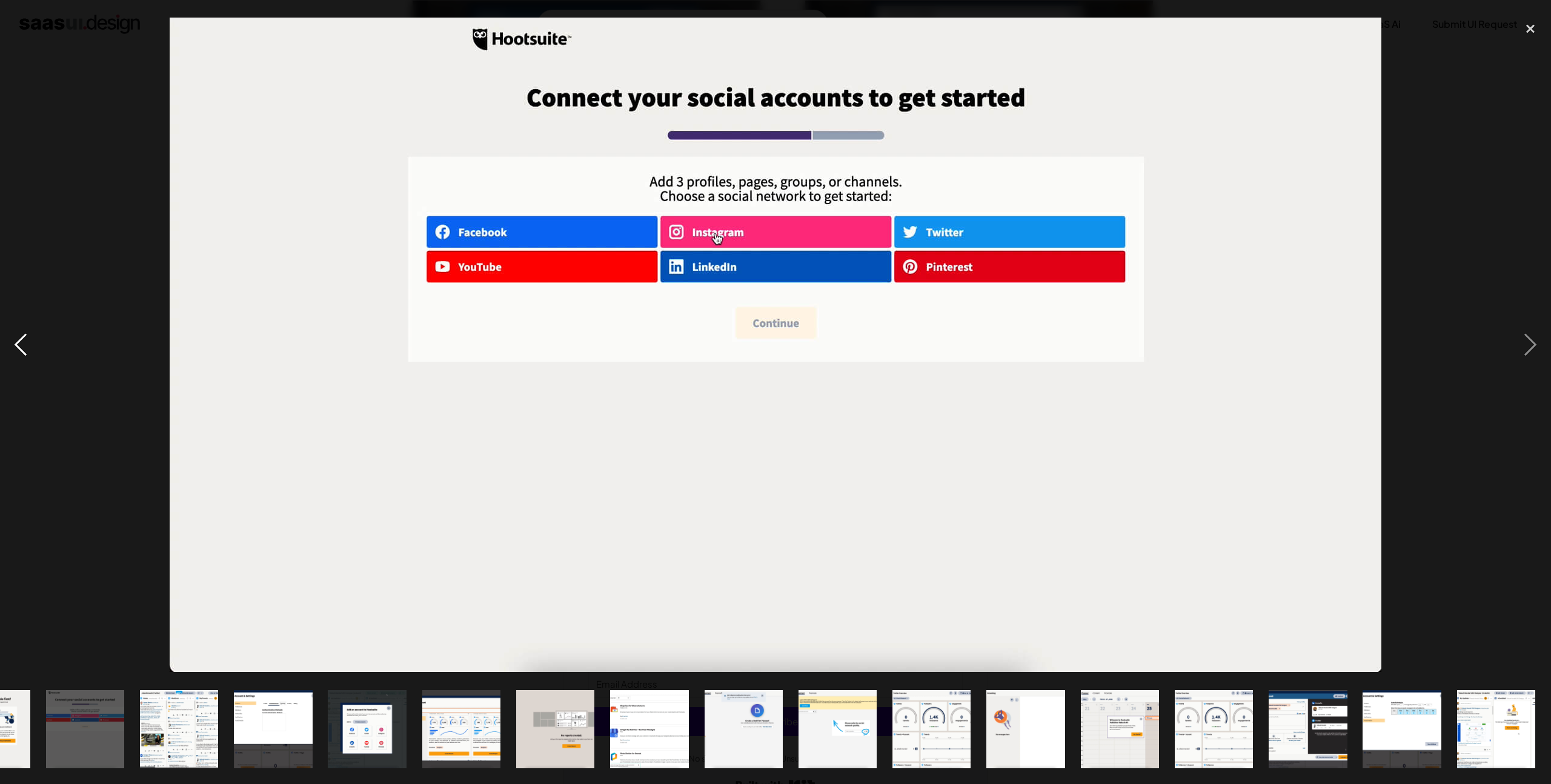
click at [25, 355] on div "previous image" at bounding box center [20, 345] width 41 height 658
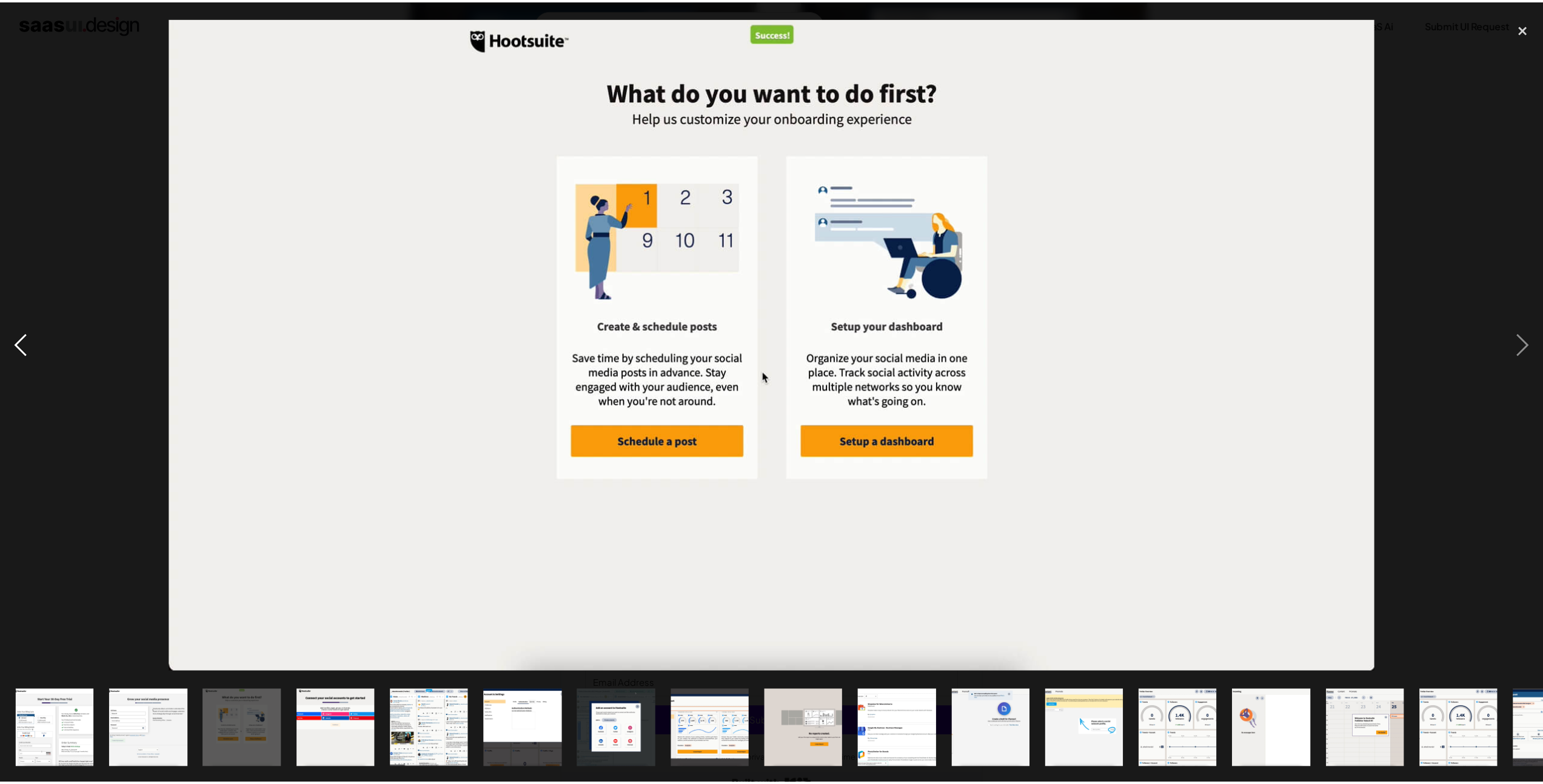
scroll to position [0, 0]
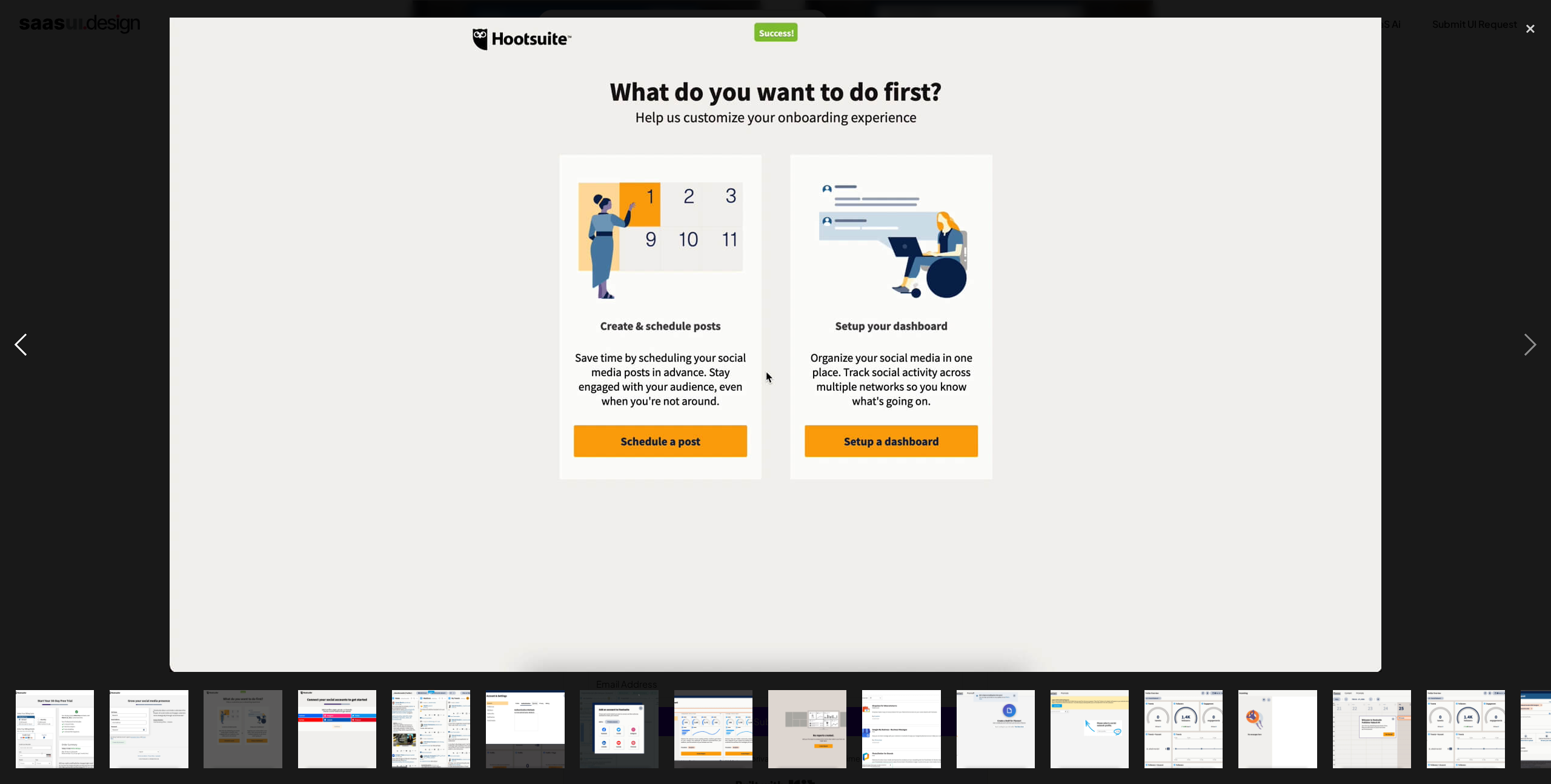
click at [25, 355] on div "previous image" at bounding box center [20, 345] width 41 height 658
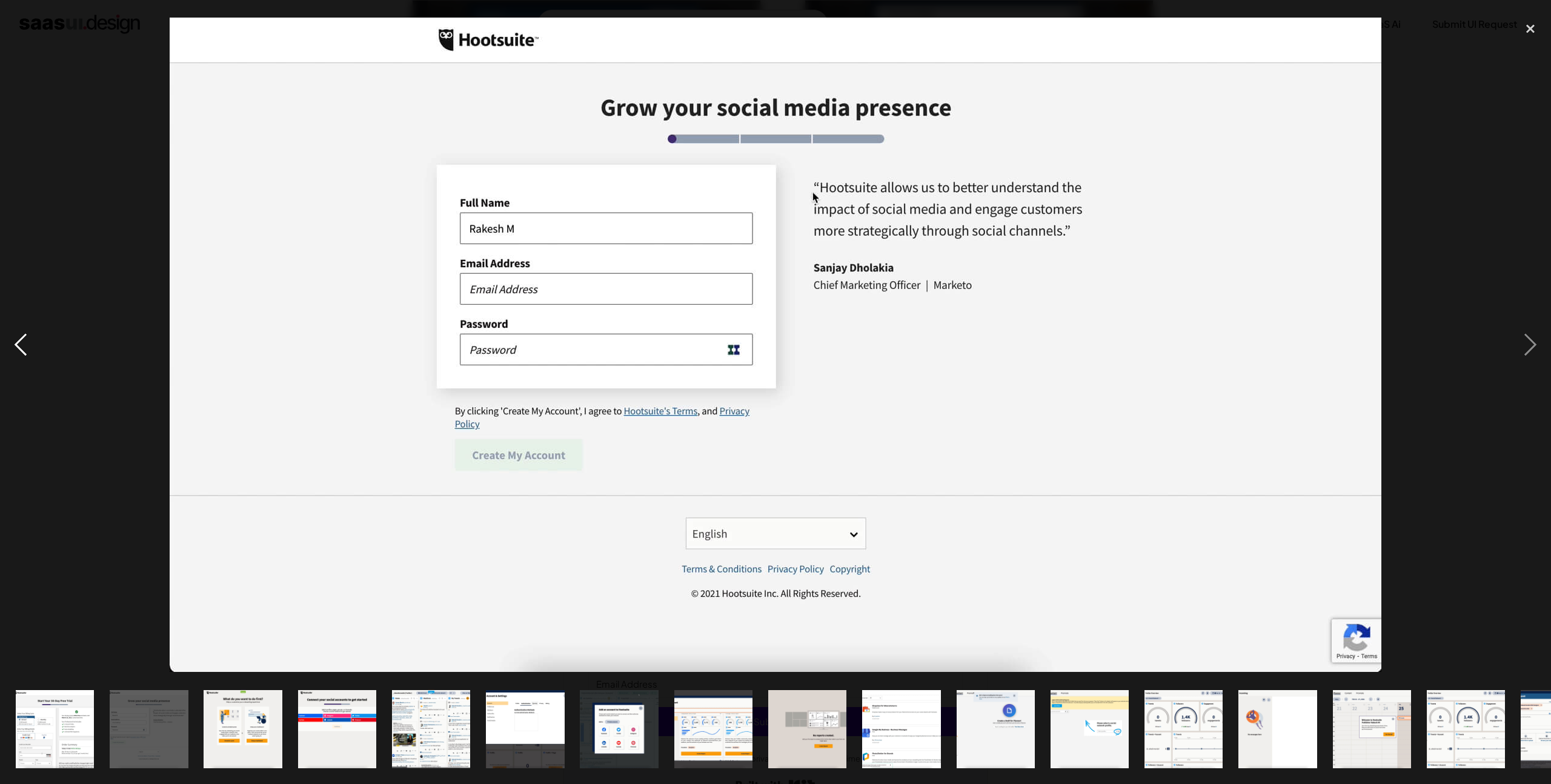
click at [25, 355] on div "previous image" at bounding box center [20, 345] width 41 height 658
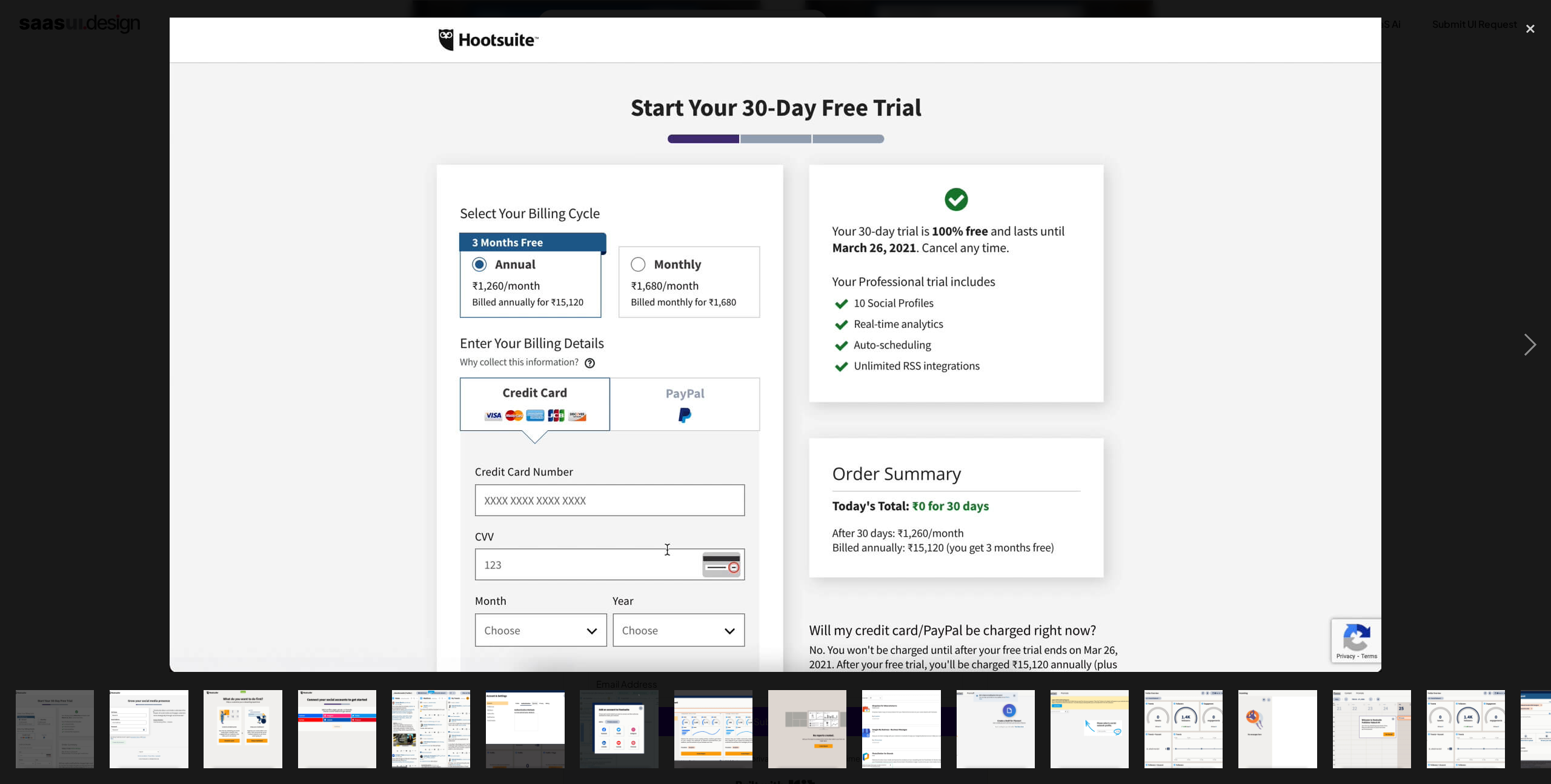
click at [25, 355] on div "previous image" at bounding box center [20, 345] width 41 height 658
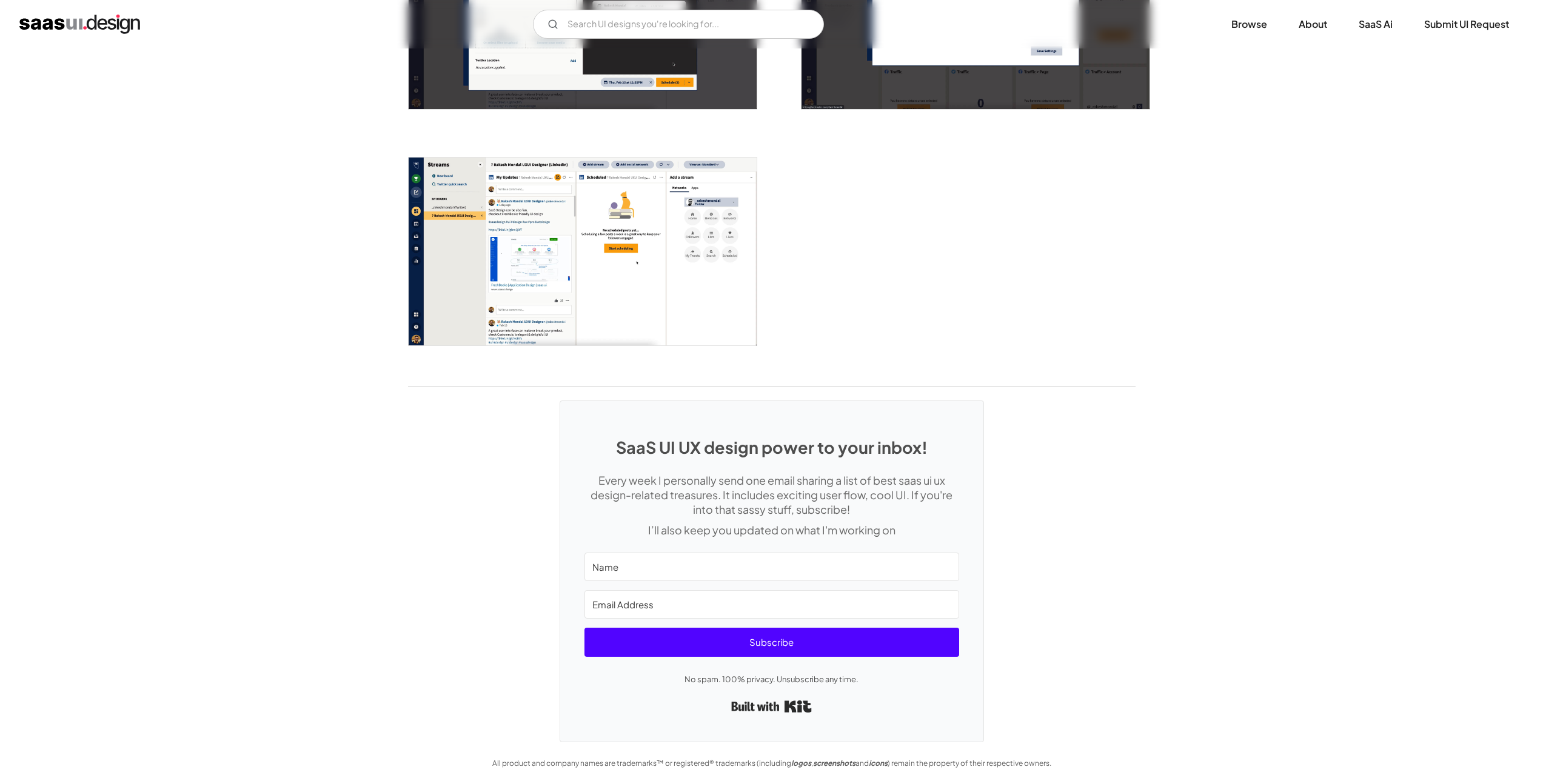
scroll to position [2253, 0]
